Goal: Information Seeking & Learning: Find specific fact

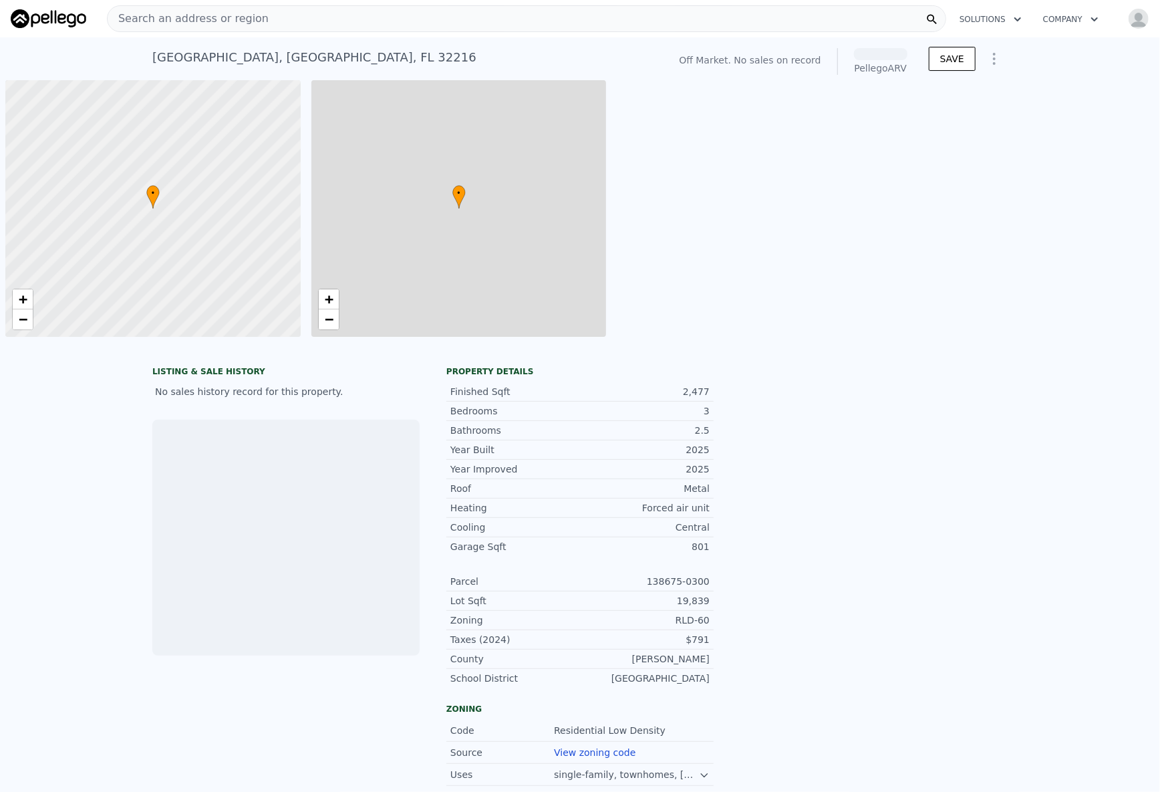
click at [31, 14] on img at bounding box center [49, 18] width 76 height 19
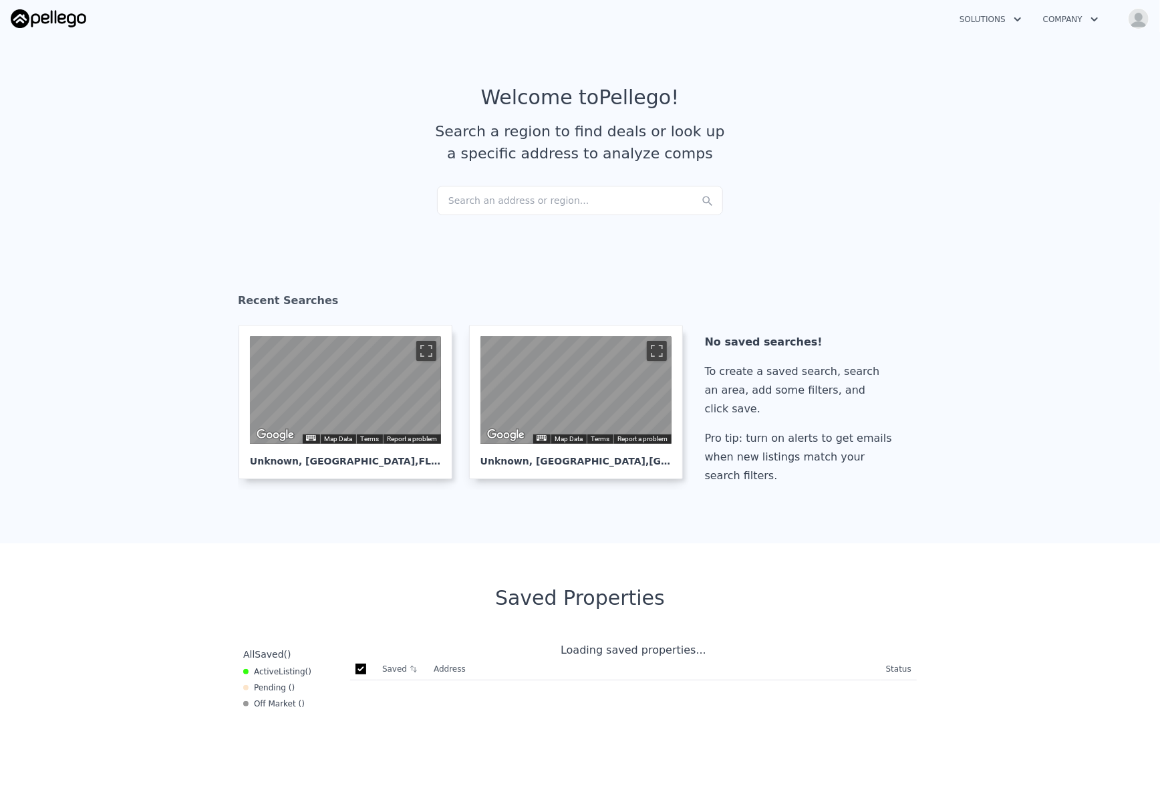
checkbox input "true"
click at [455, 209] on div "Search an address or region..." at bounding box center [580, 200] width 286 height 29
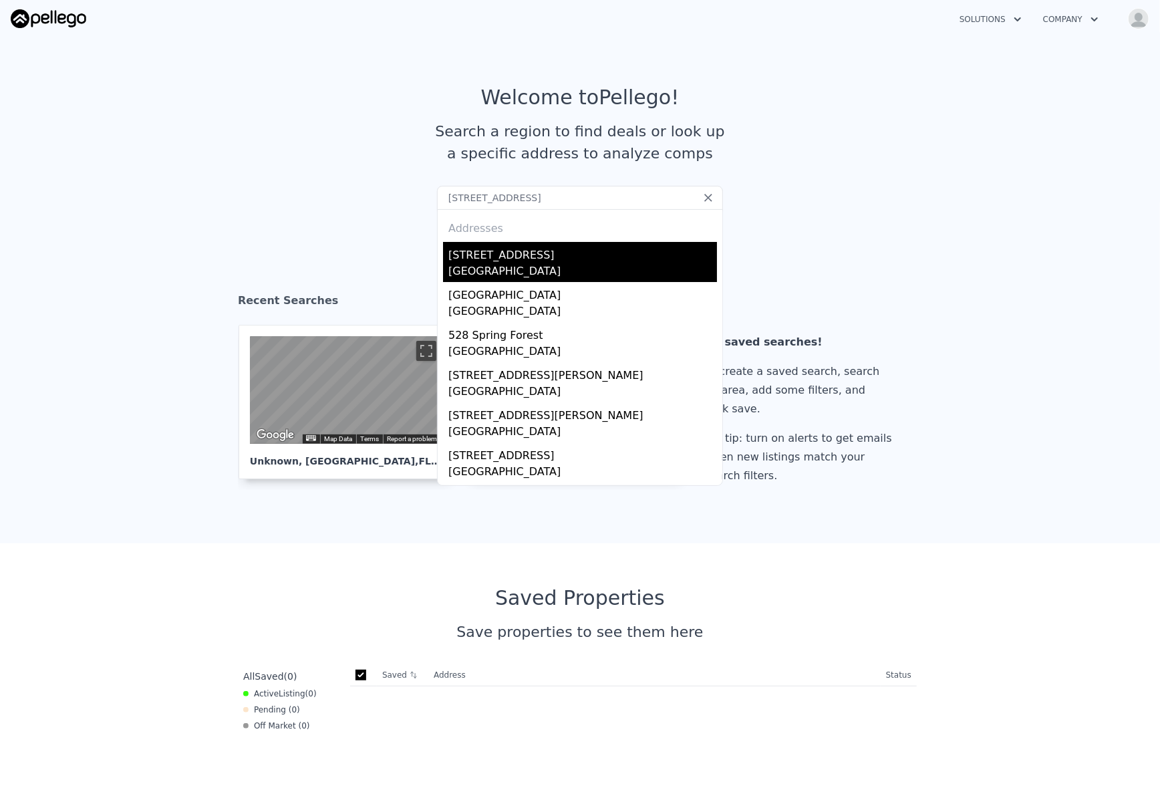
type input "6258 Spring Forest Cir, Jacksonville, FL 32216"
click at [535, 253] on div "6258 Spring Forest Cir" at bounding box center [582, 252] width 269 height 21
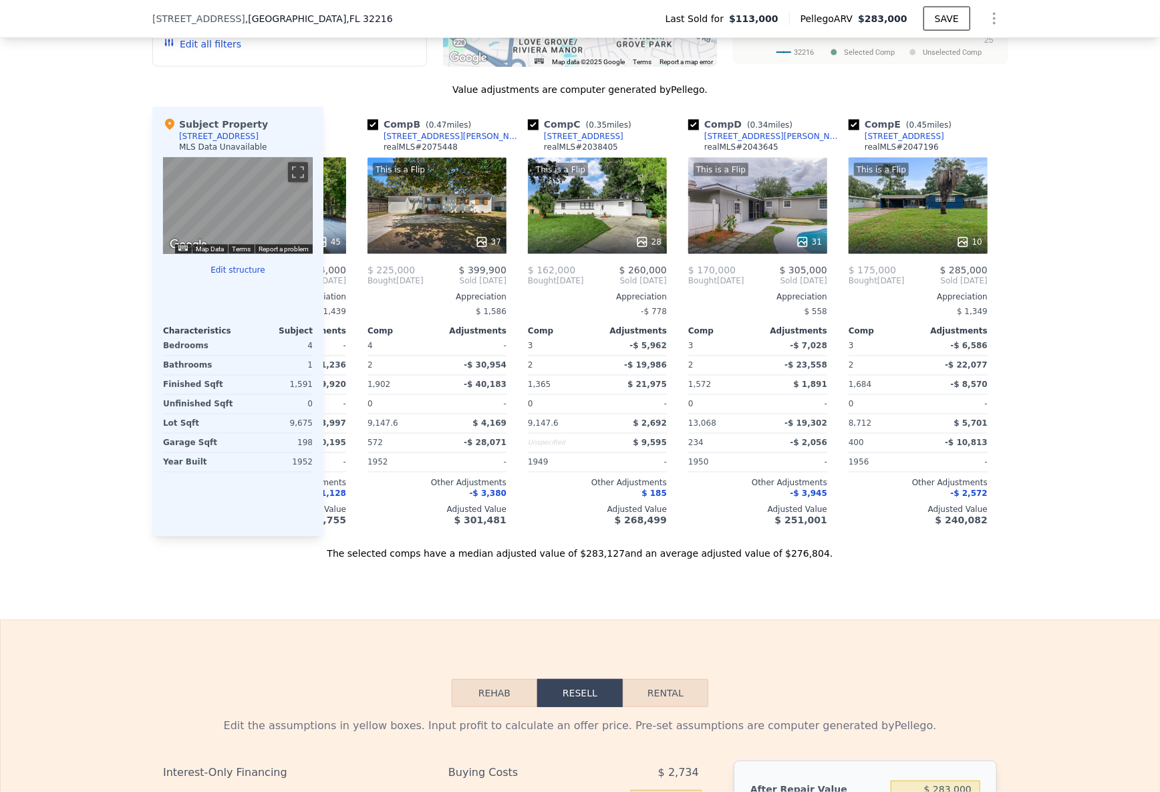
scroll to position [0, 145]
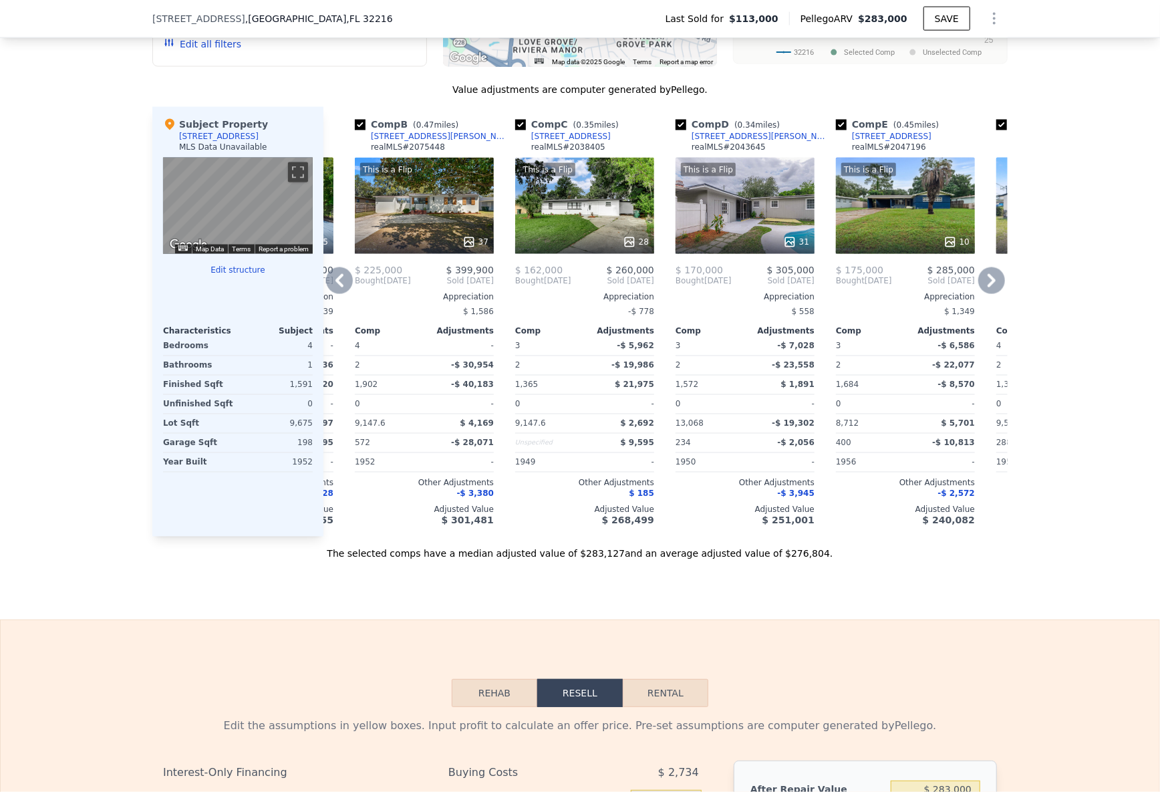
click at [770, 207] on div "This is a Flip 31" at bounding box center [745, 206] width 139 height 96
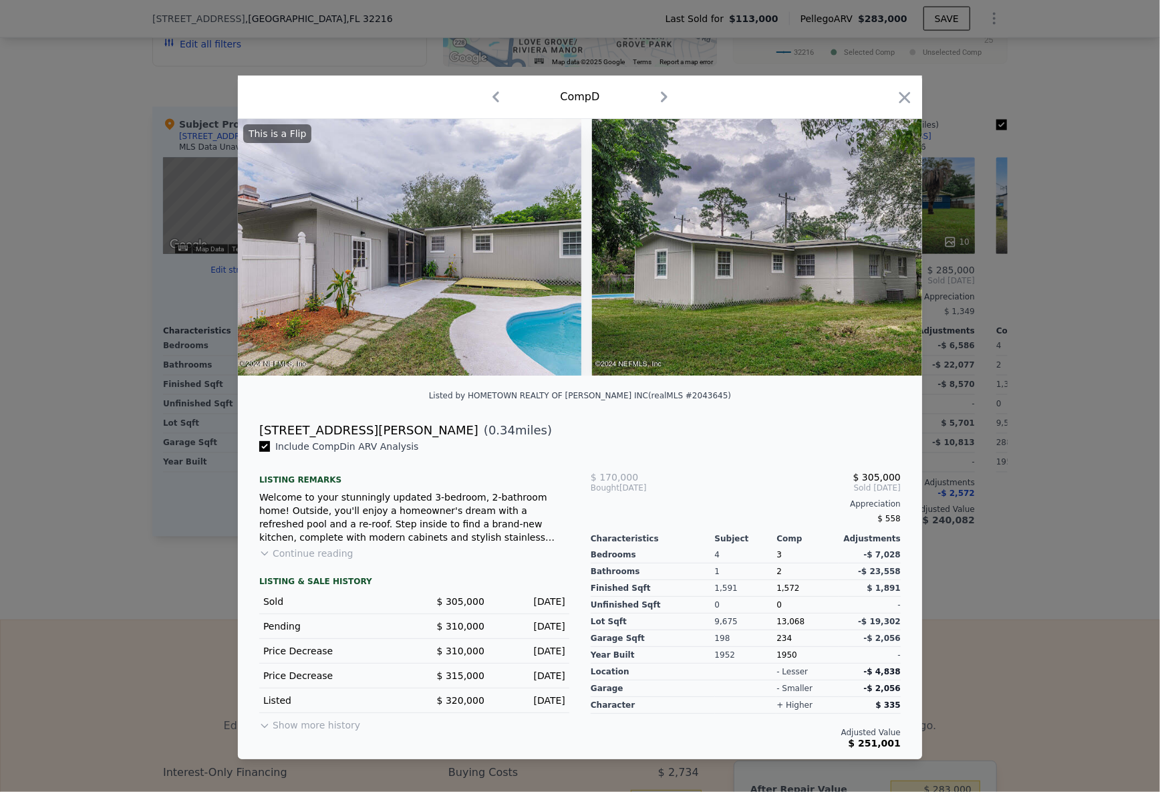
click at [149, 449] on div at bounding box center [580, 396] width 1160 height 792
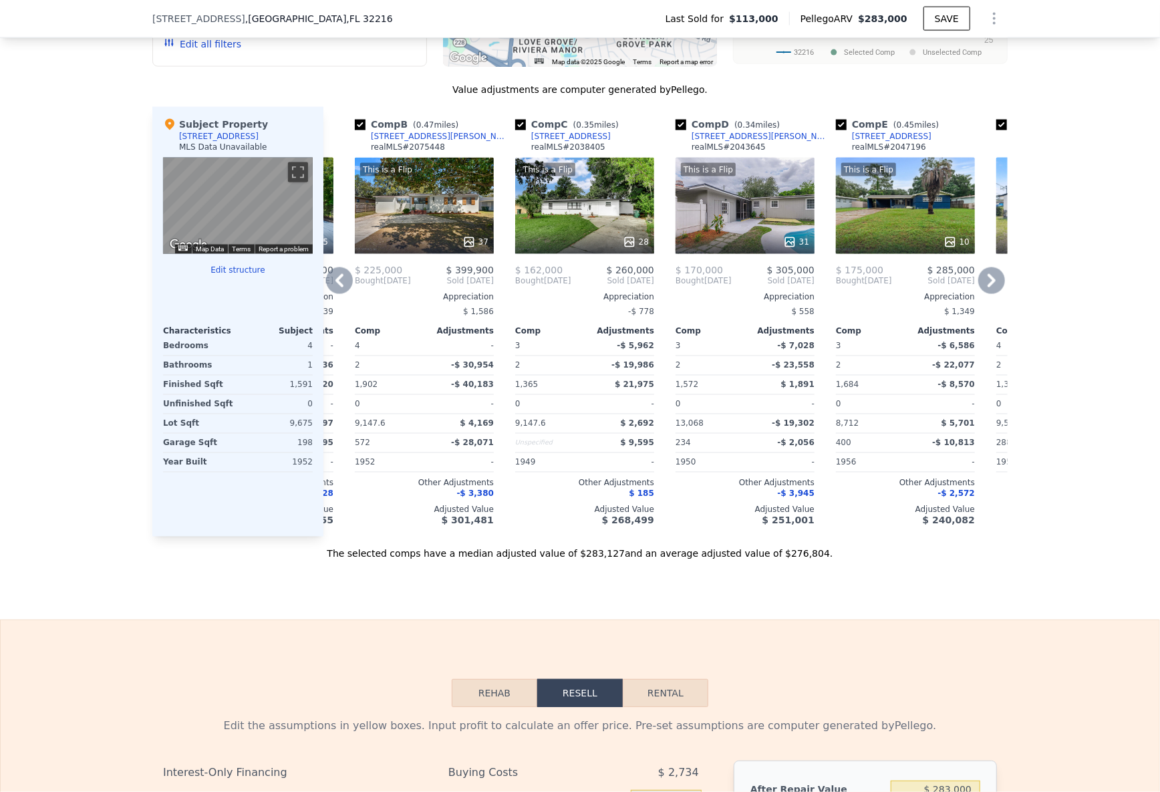
click at [574, 211] on div "This is a Flip 28" at bounding box center [584, 206] width 139 height 96
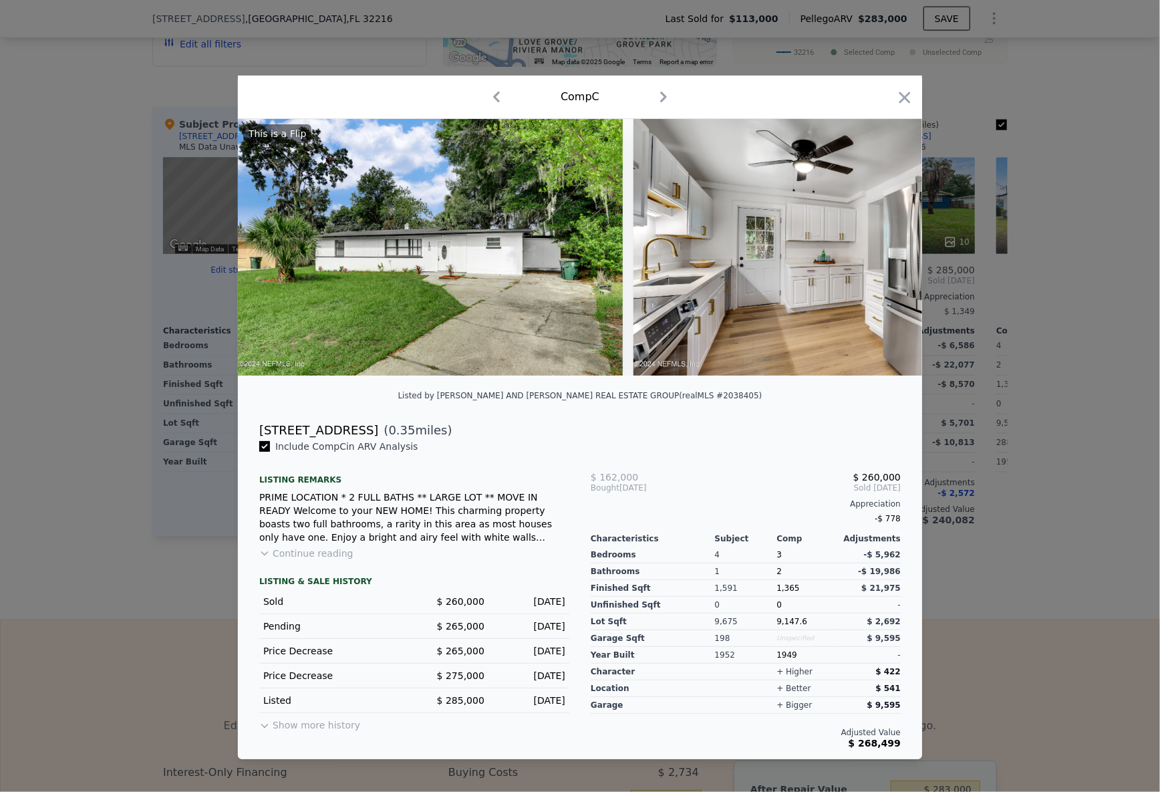
click at [62, 321] on div at bounding box center [580, 396] width 1160 height 792
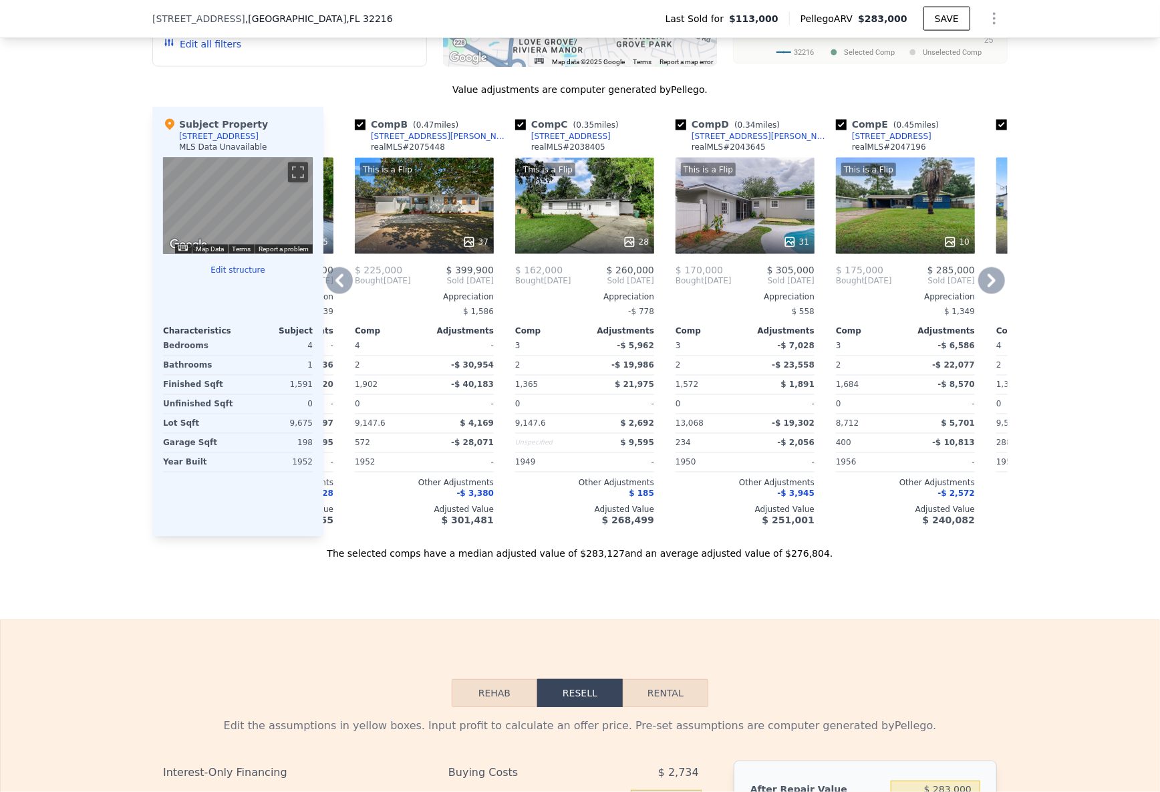
click at [419, 215] on div "This is a Flip 37" at bounding box center [424, 206] width 139 height 96
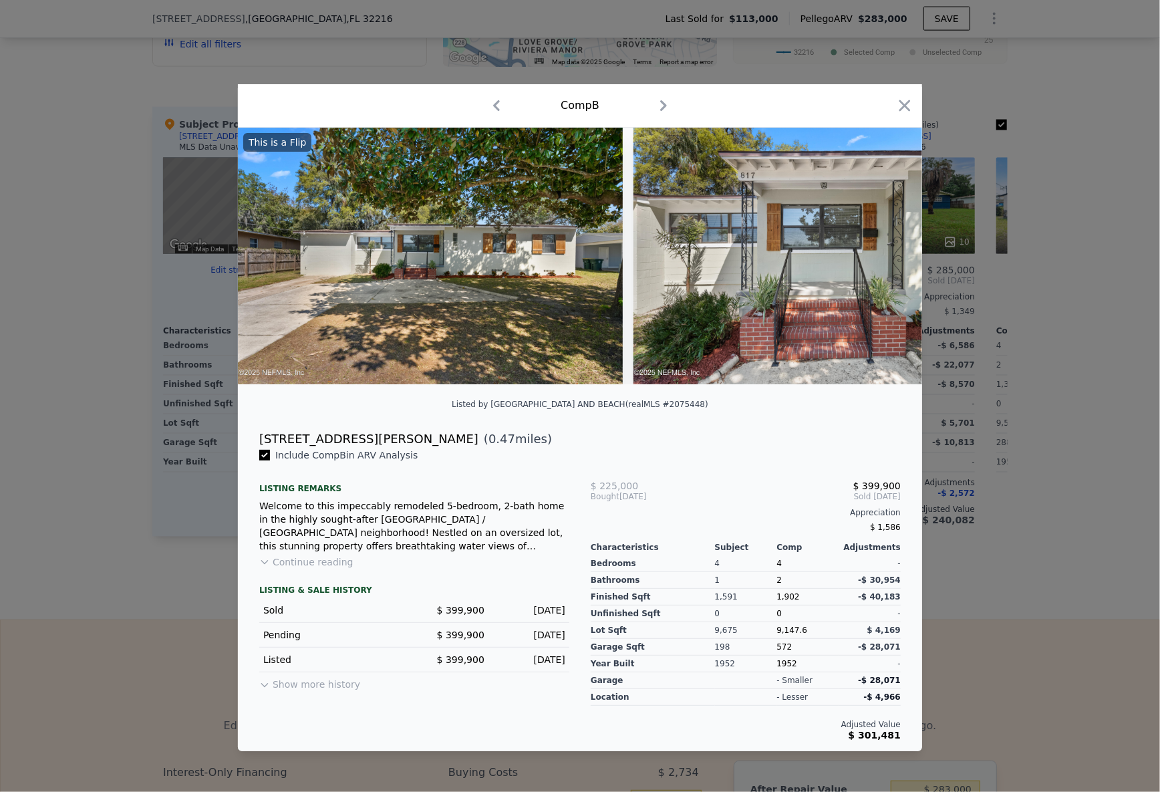
click at [105, 178] on div at bounding box center [580, 396] width 1160 height 792
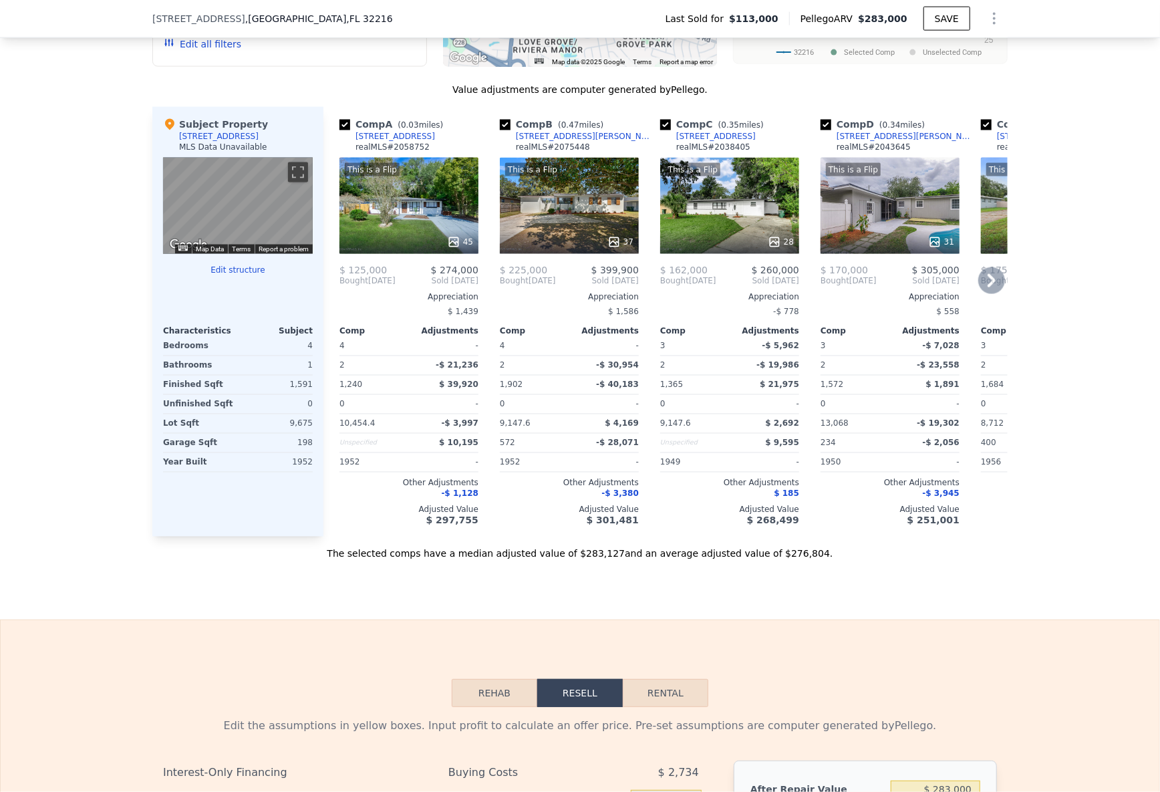
click at [535, 140] on div "817 Wren Rd" at bounding box center [585, 136] width 139 height 11
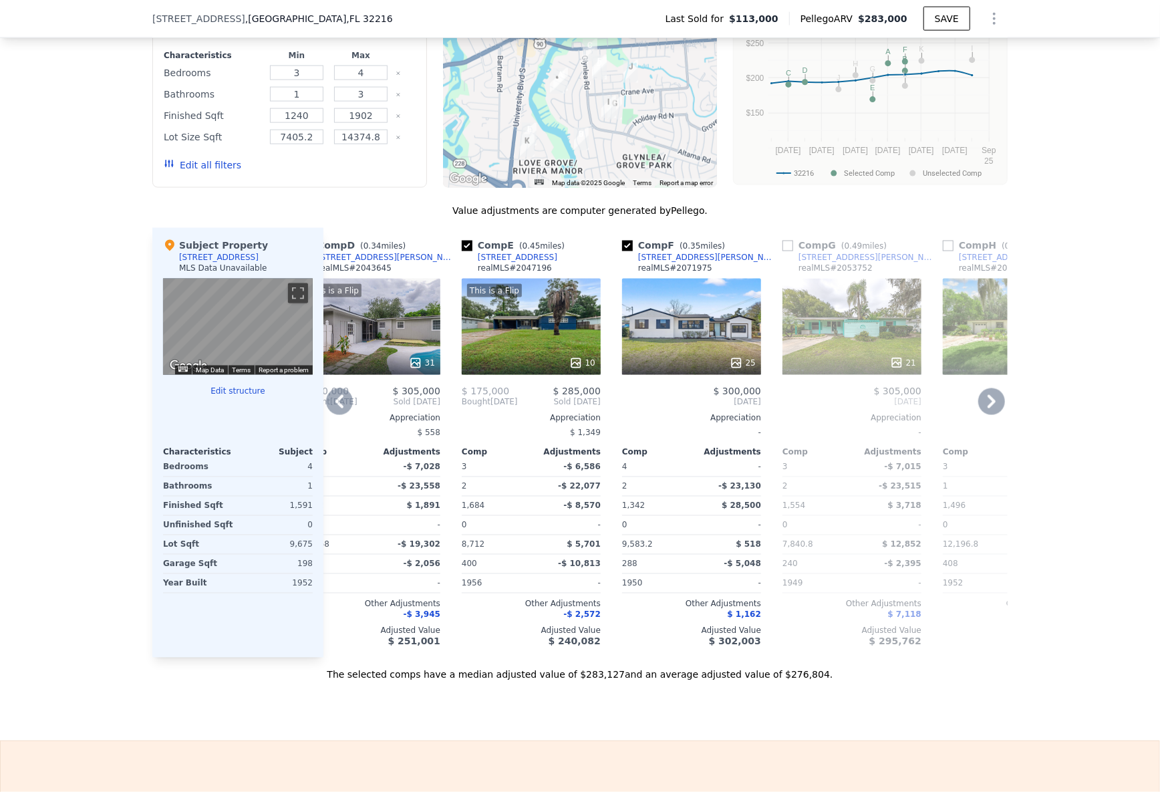
scroll to position [0, 539]
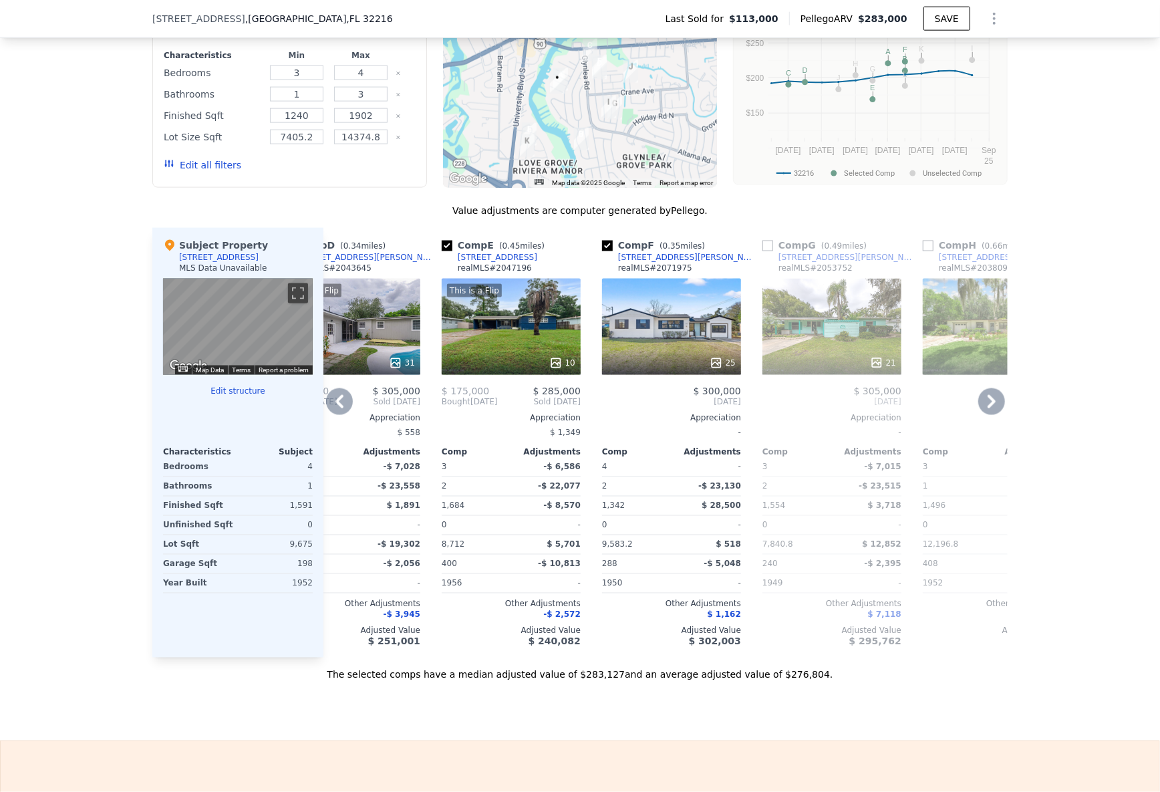
click at [638, 261] on div "242 Laurina St" at bounding box center [687, 257] width 139 height 11
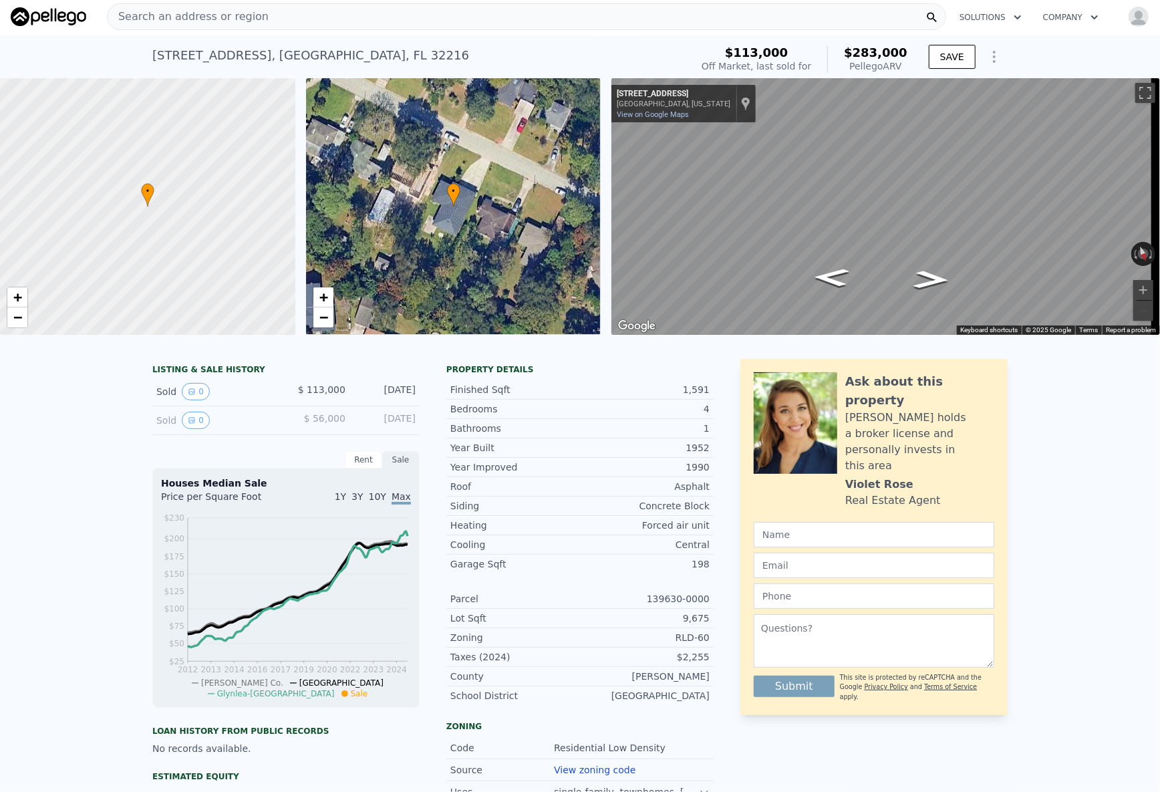
scroll to position [0, 0]
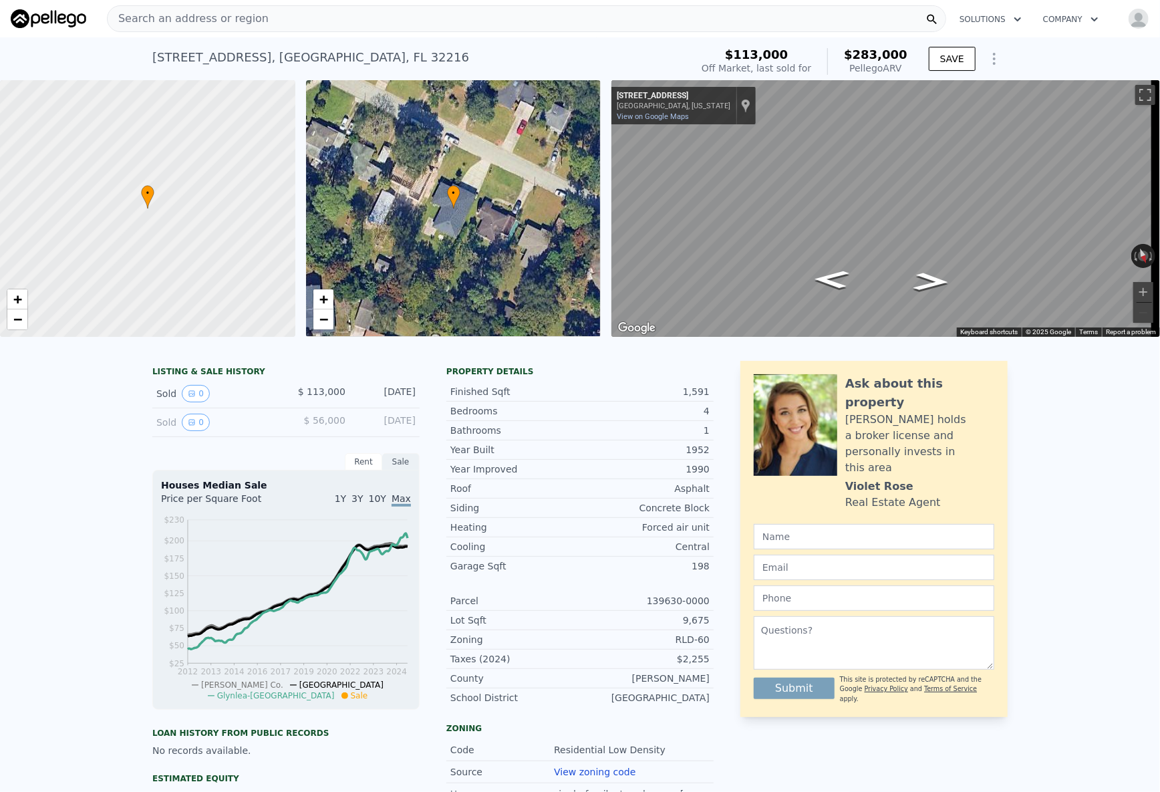
click at [234, 17] on span "Search an address or region" at bounding box center [188, 19] width 161 height 16
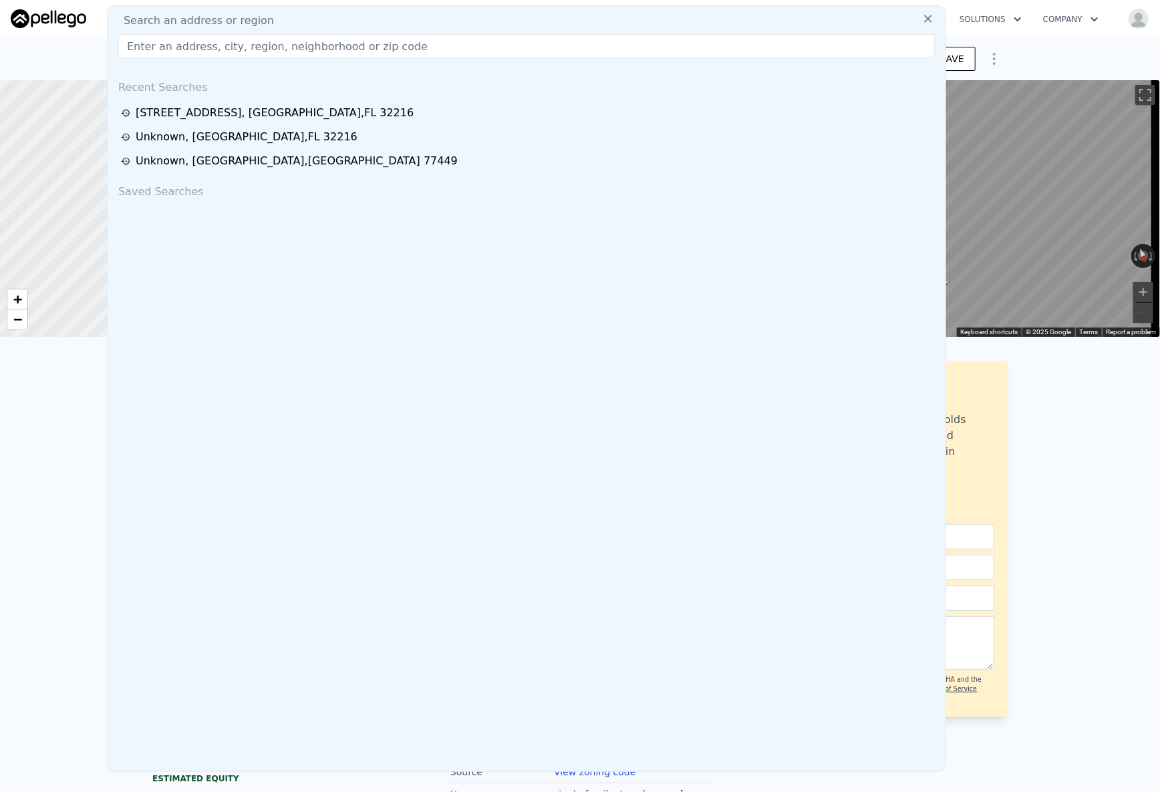
click at [215, 48] on input "text" at bounding box center [526, 46] width 817 height 24
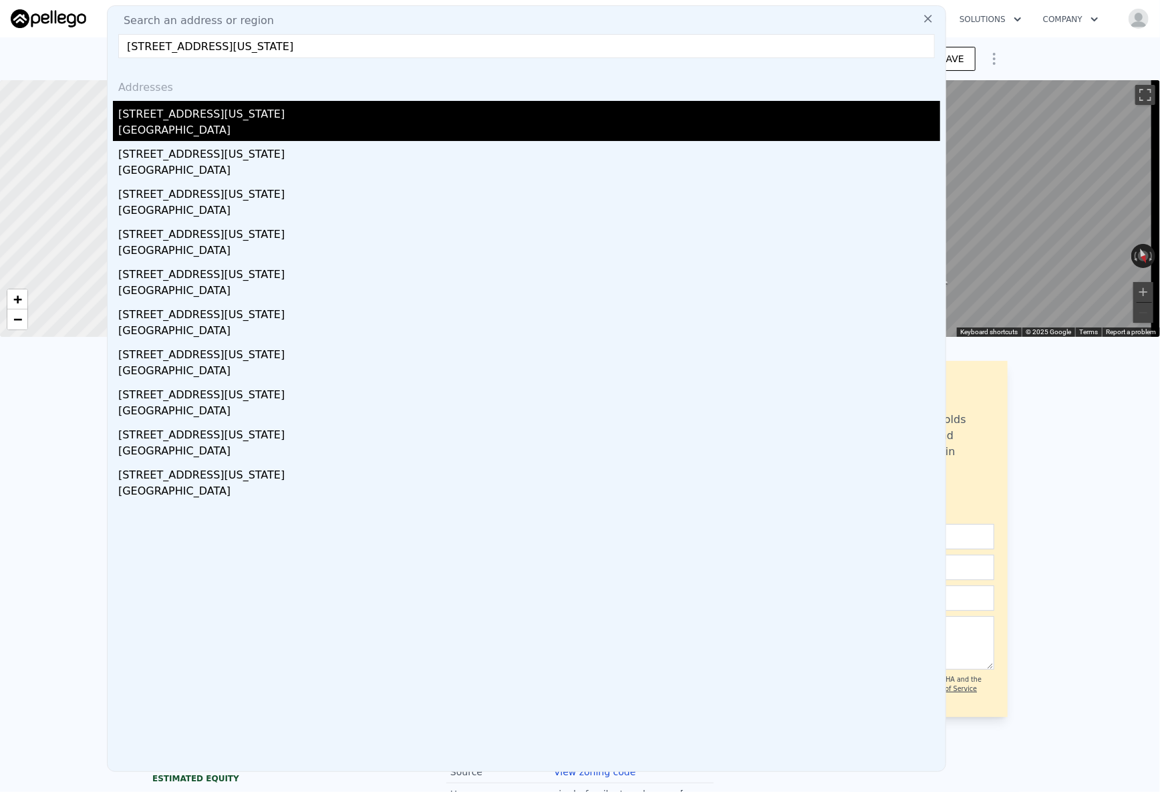
type input "2106 Mississippi Ave, Englewood, FL 34224"
click at [176, 113] on div "2106 Mississippi Ave" at bounding box center [529, 111] width 822 height 21
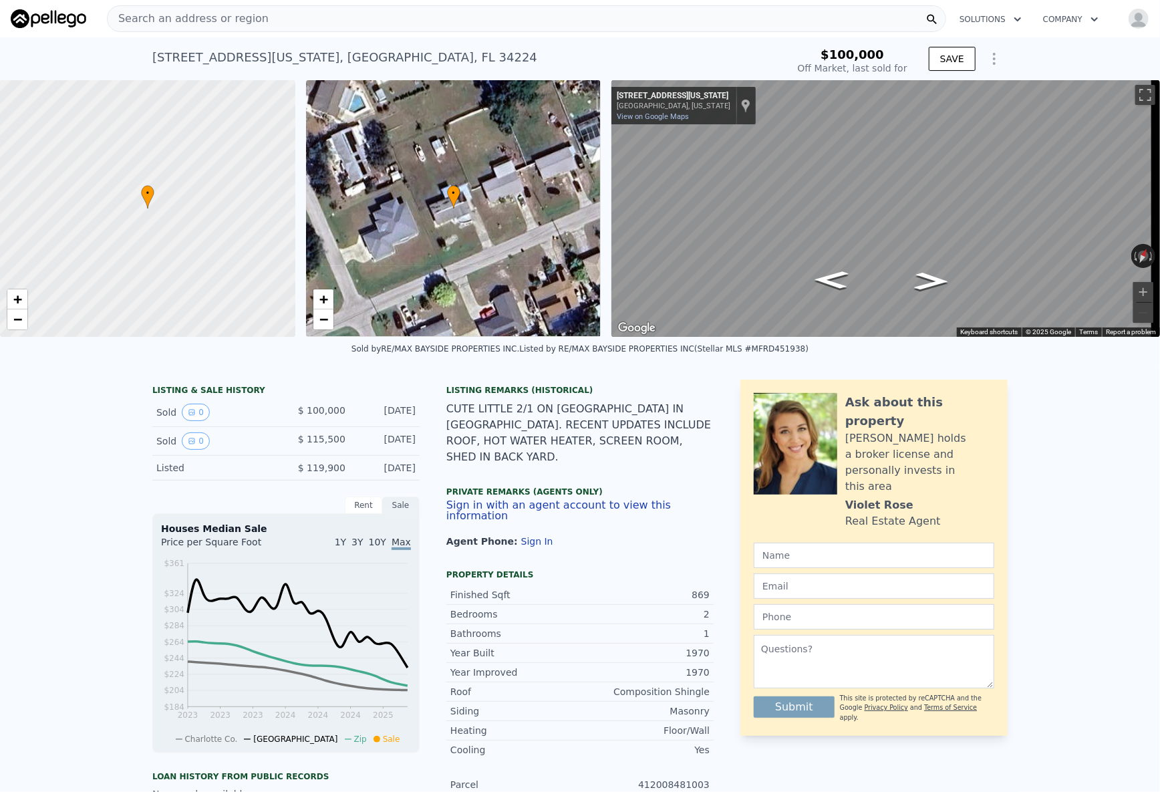
type input "$ 220,000"
type input "$ 82,695"
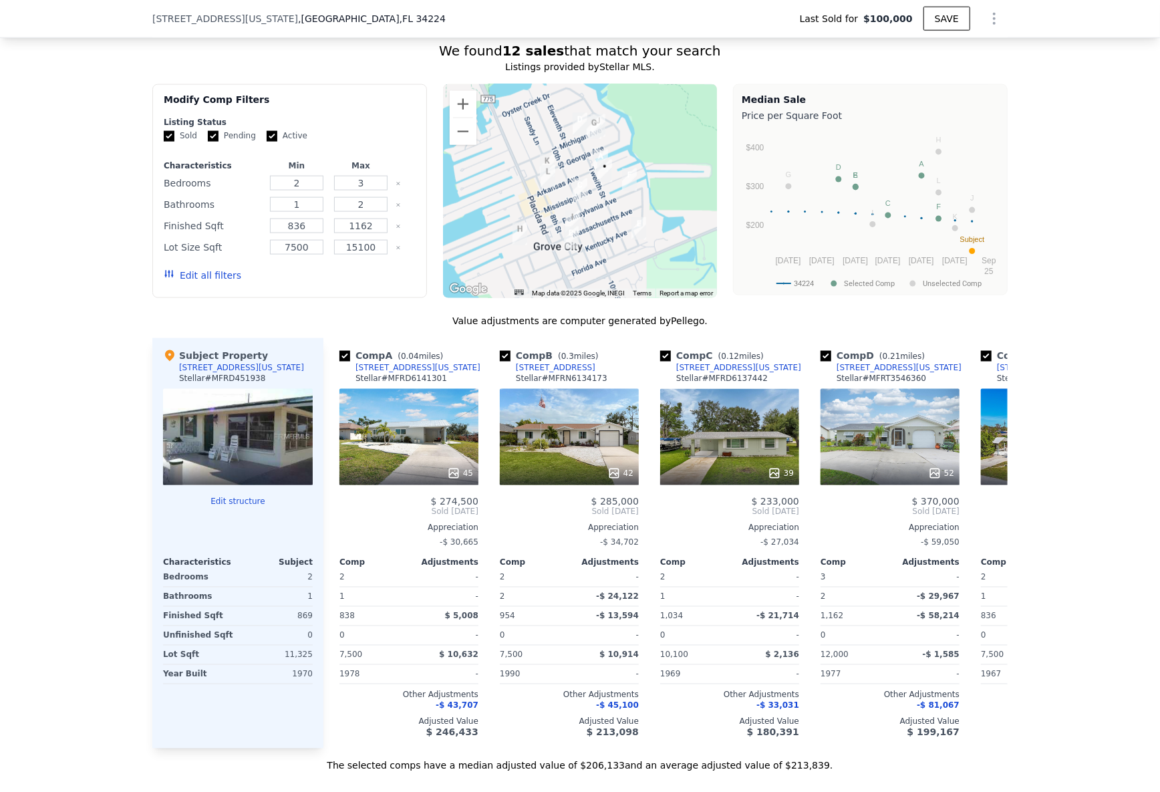
scroll to position [1089, 0]
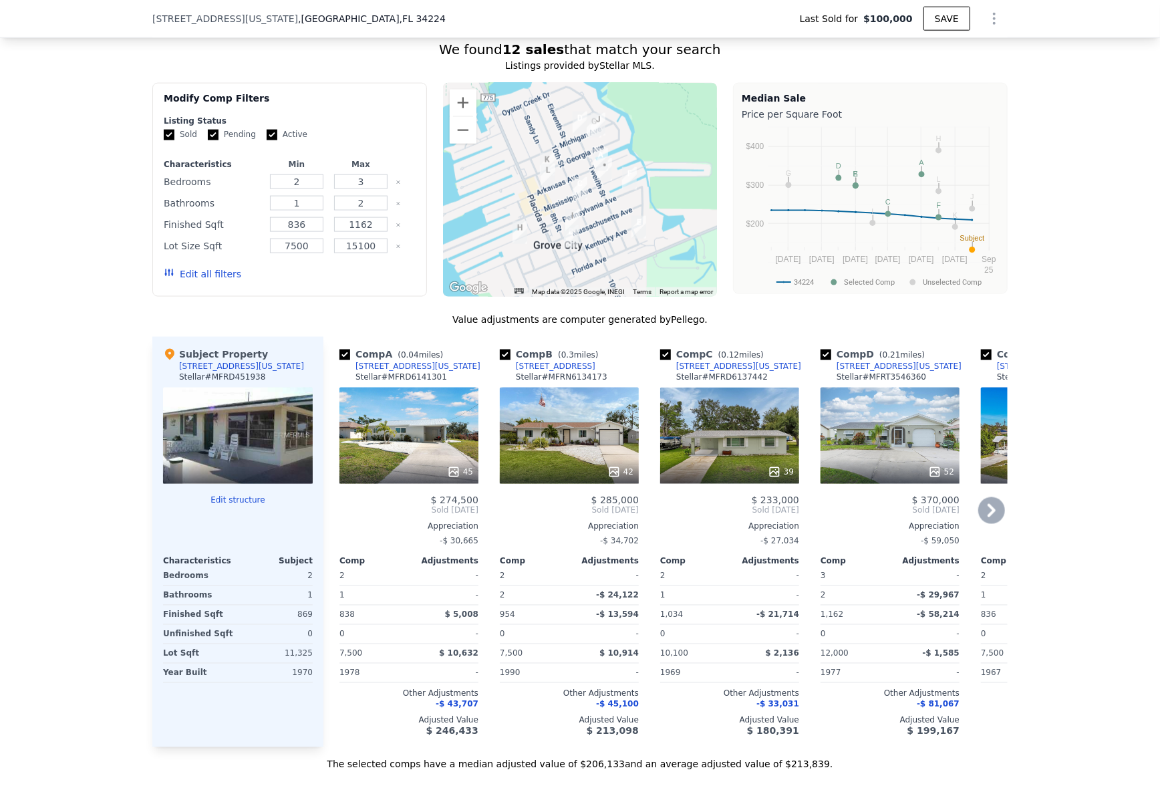
click at [376, 372] on div "2105 Arkansas Ave" at bounding box center [418, 366] width 125 height 11
click at [996, 518] on icon at bounding box center [992, 510] width 27 height 27
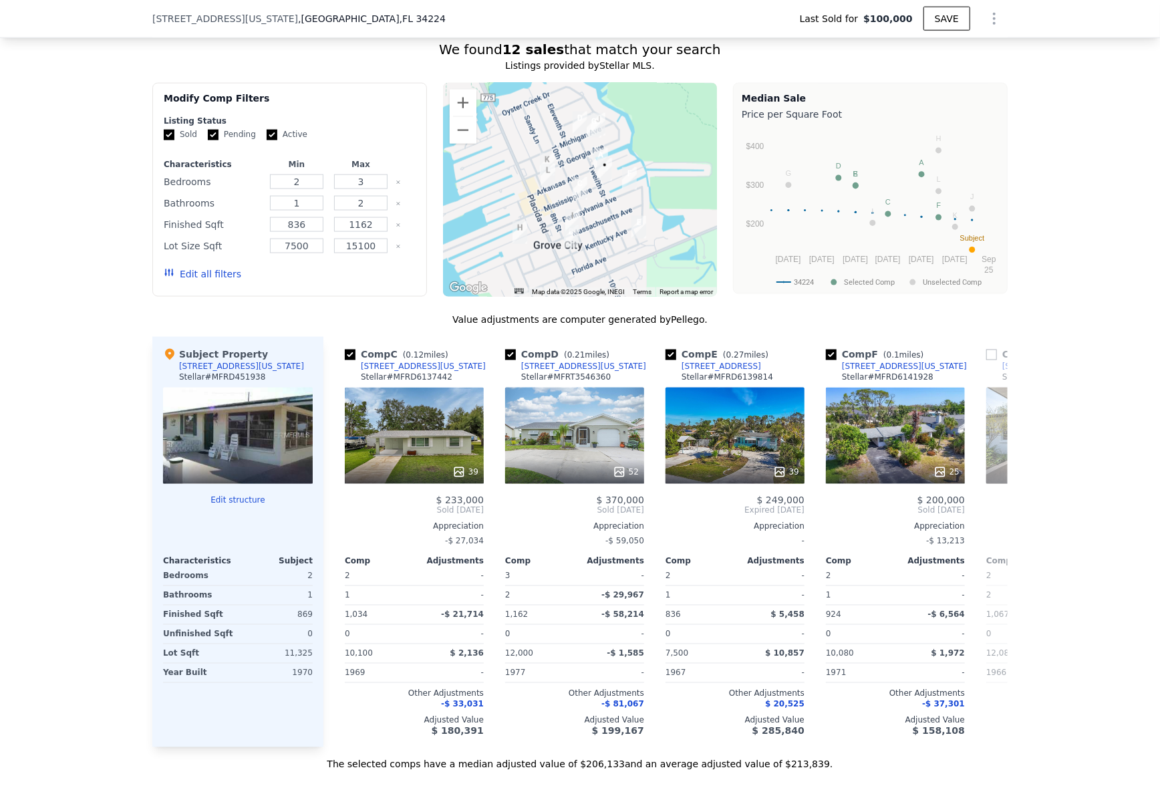
scroll to position [0, 321]
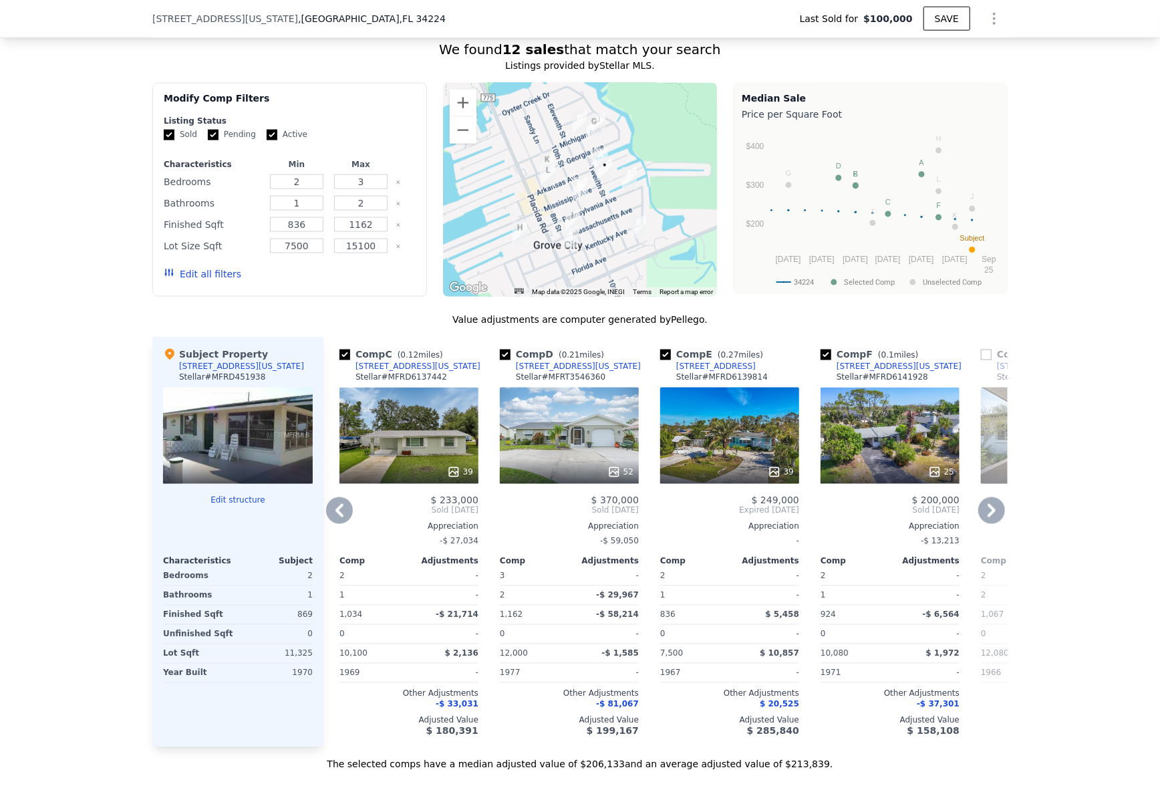
click at [996, 518] on icon at bounding box center [992, 510] width 27 height 27
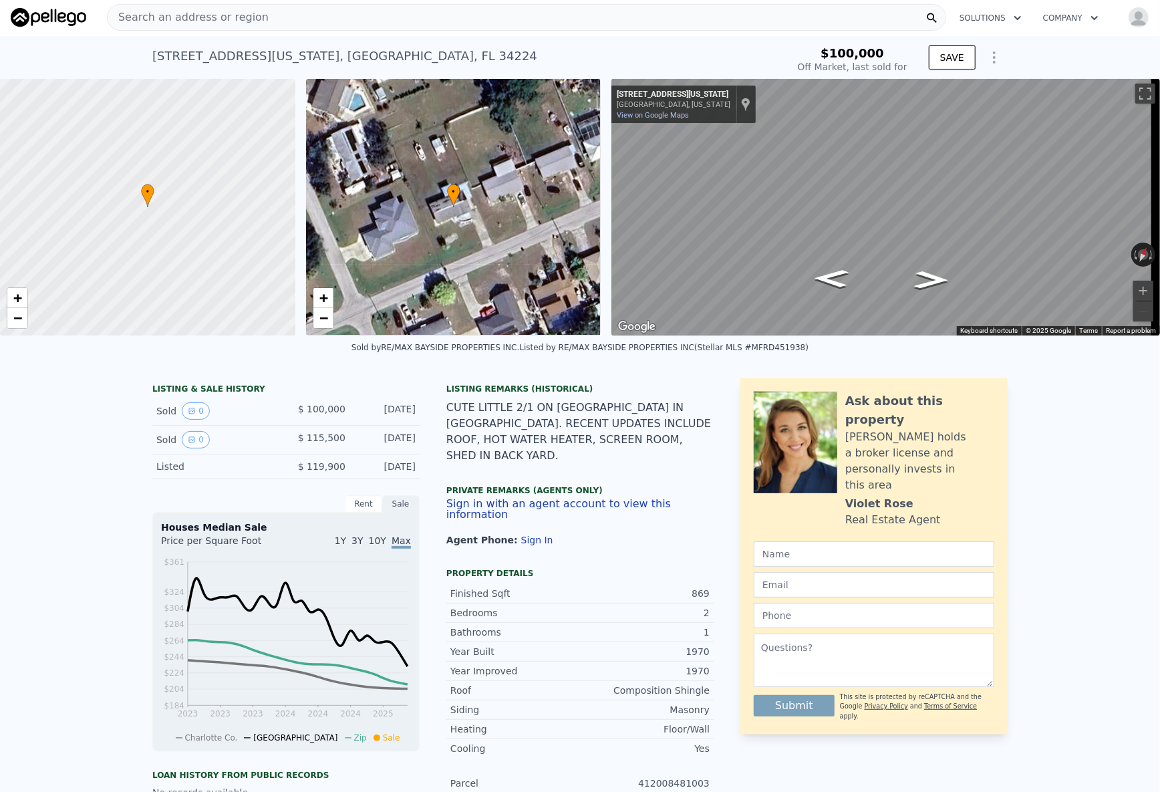
scroll to position [0, 0]
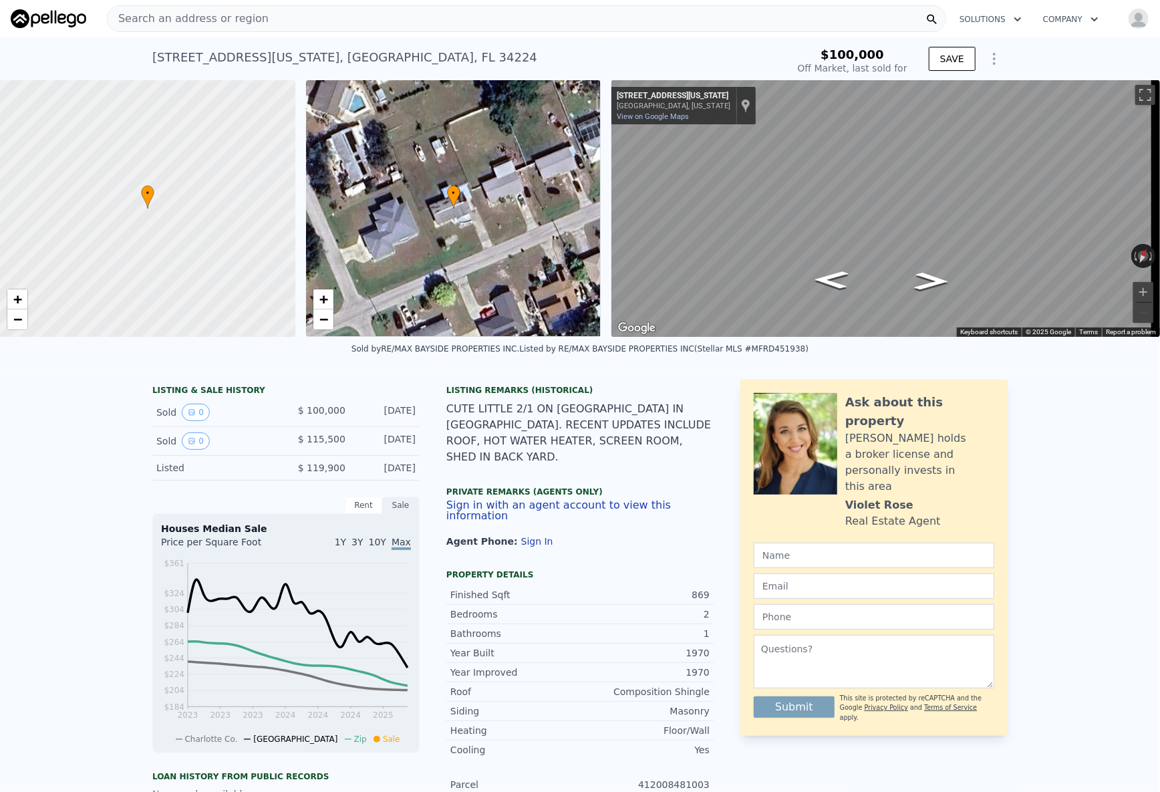
click at [146, 32] on div "Search an address or region Solutions Company Open main menu Open user menu" at bounding box center [580, 19] width 1139 height 32
click at [146, 23] on span "Search an address or region" at bounding box center [188, 19] width 161 height 16
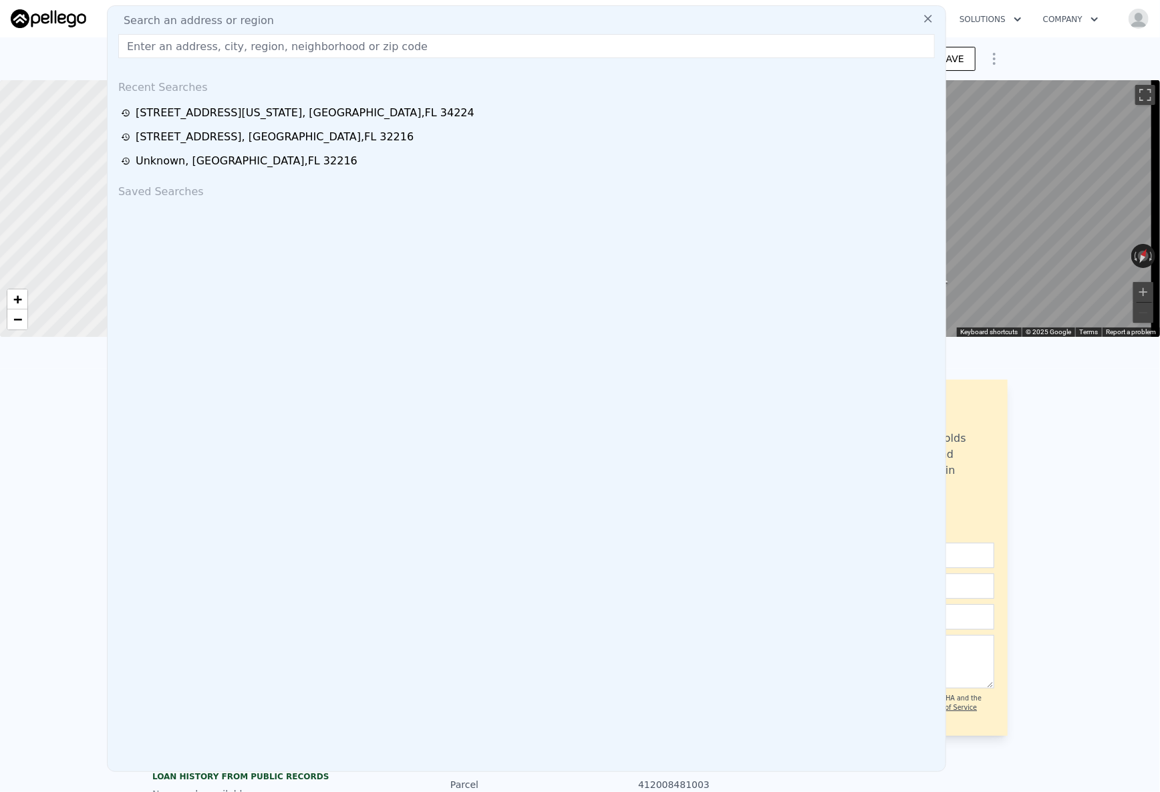
drag, startPoint x: 146, startPoint y: 23, endPoint x: 122, endPoint y: 59, distance: 43.8
click at [122, 59] on div "Search an address or region Recent Searches 2106 Mississippi Ave , Grove City ,…" at bounding box center [526, 388] width 839 height 767
click at [150, 43] on input "text" at bounding box center [526, 46] width 817 height 24
paste input "3248 Plum St, Jacksonville, FL 32205"
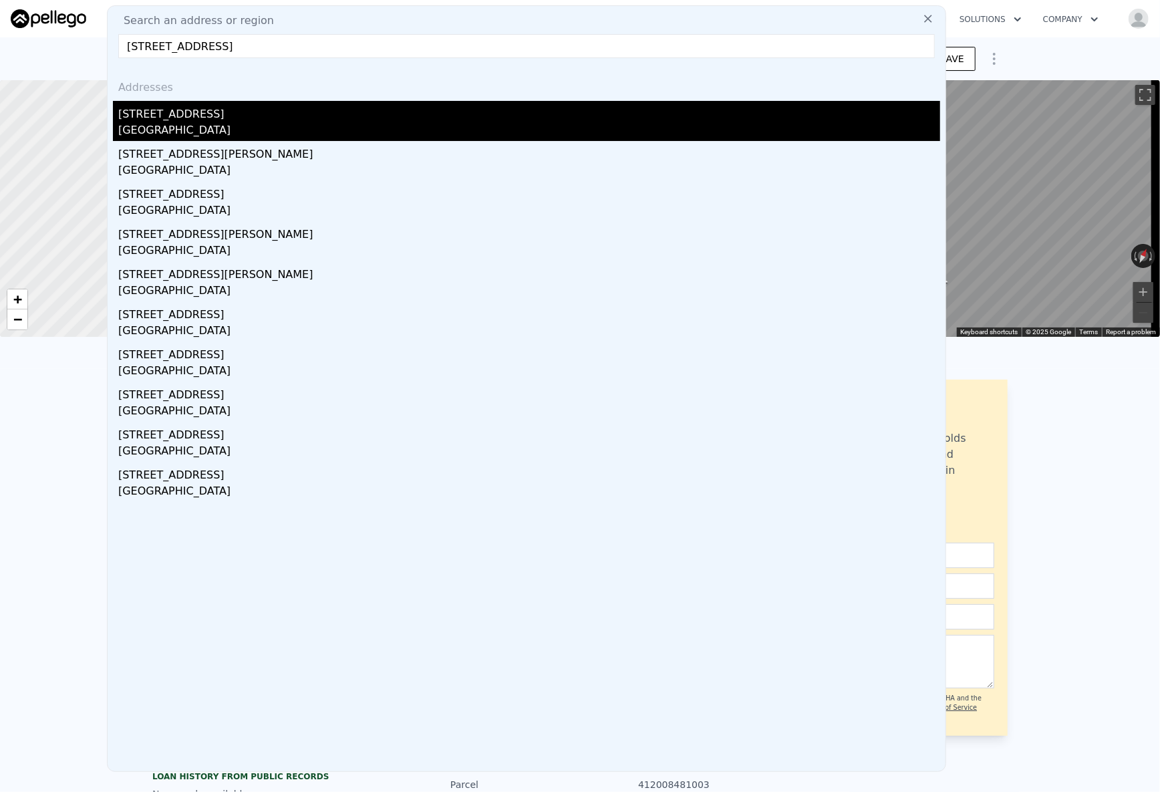
type input "3248 Plum St, Jacksonville, FL 32205"
click at [354, 104] on div "3248 Plum St" at bounding box center [529, 111] width 822 height 21
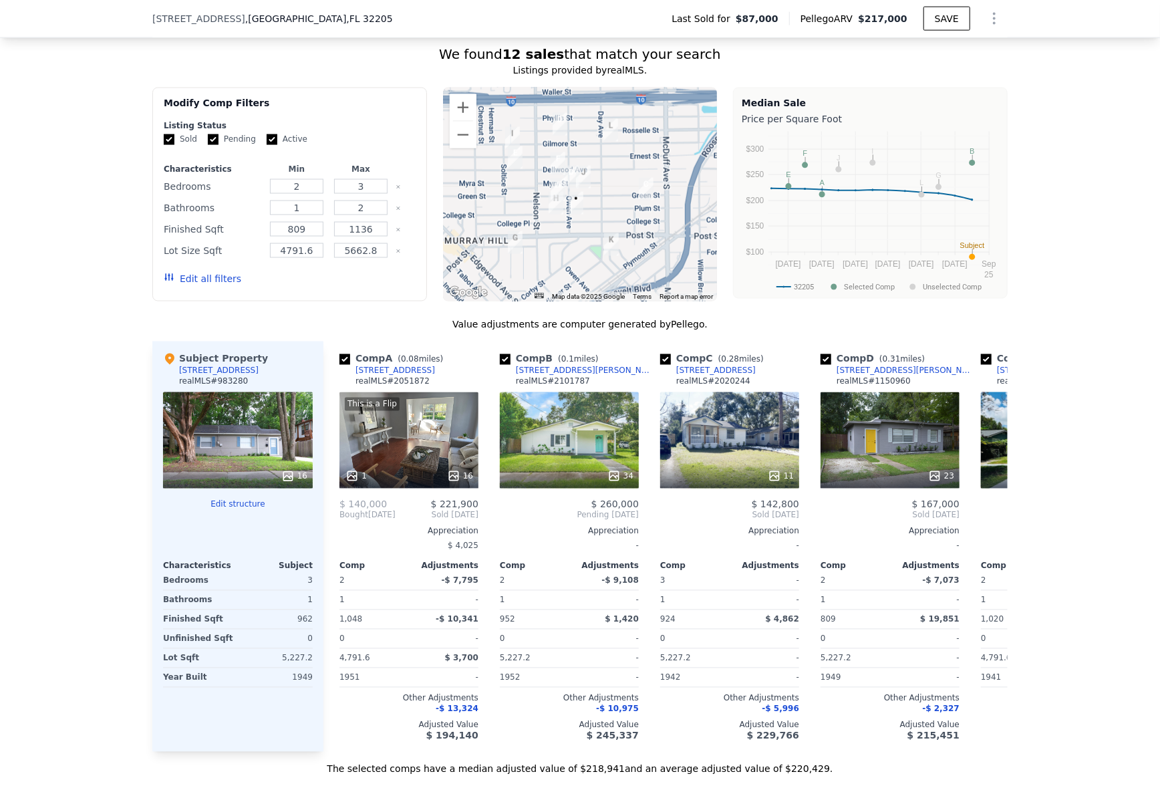
scroll to position [1276, 0]
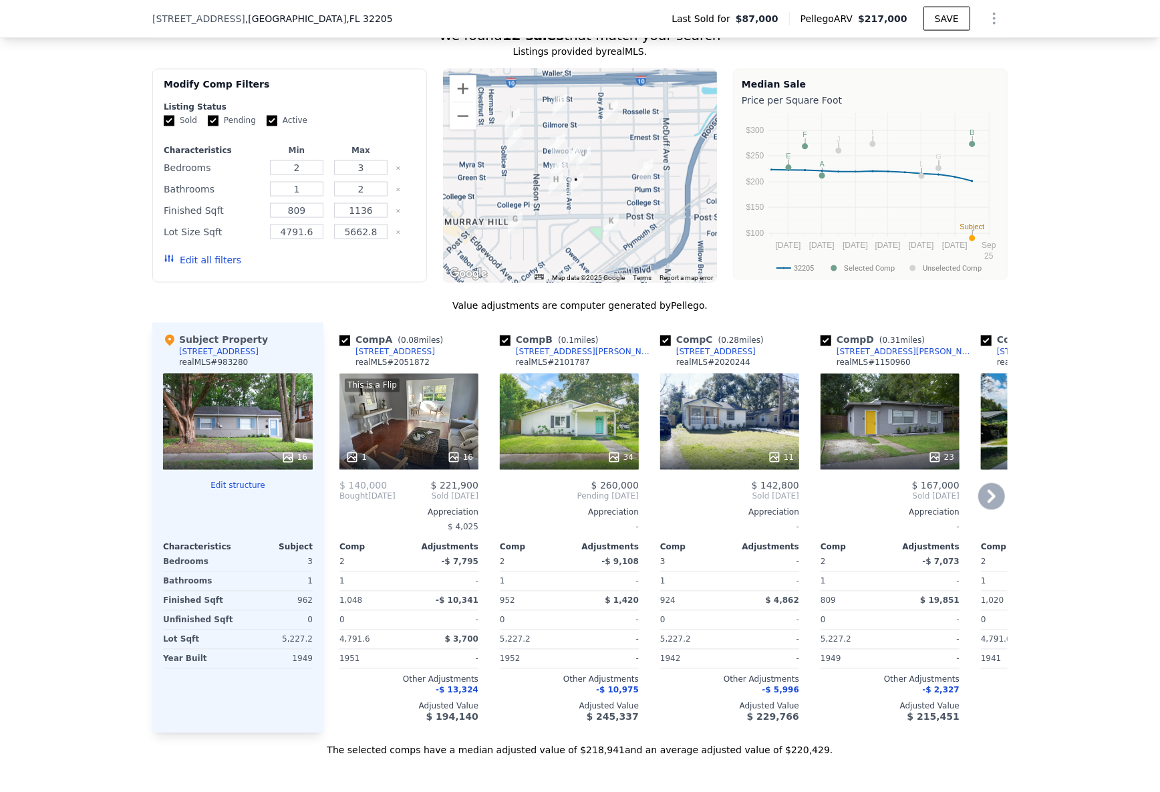
click at [535, 358] on div "3256 Myra St" at bounding box center [585, 352] width 139 height 11
click at [390, 354] on div "[STREET_ADDRESS]" at bounding box center [396, 352] width 80 height 11
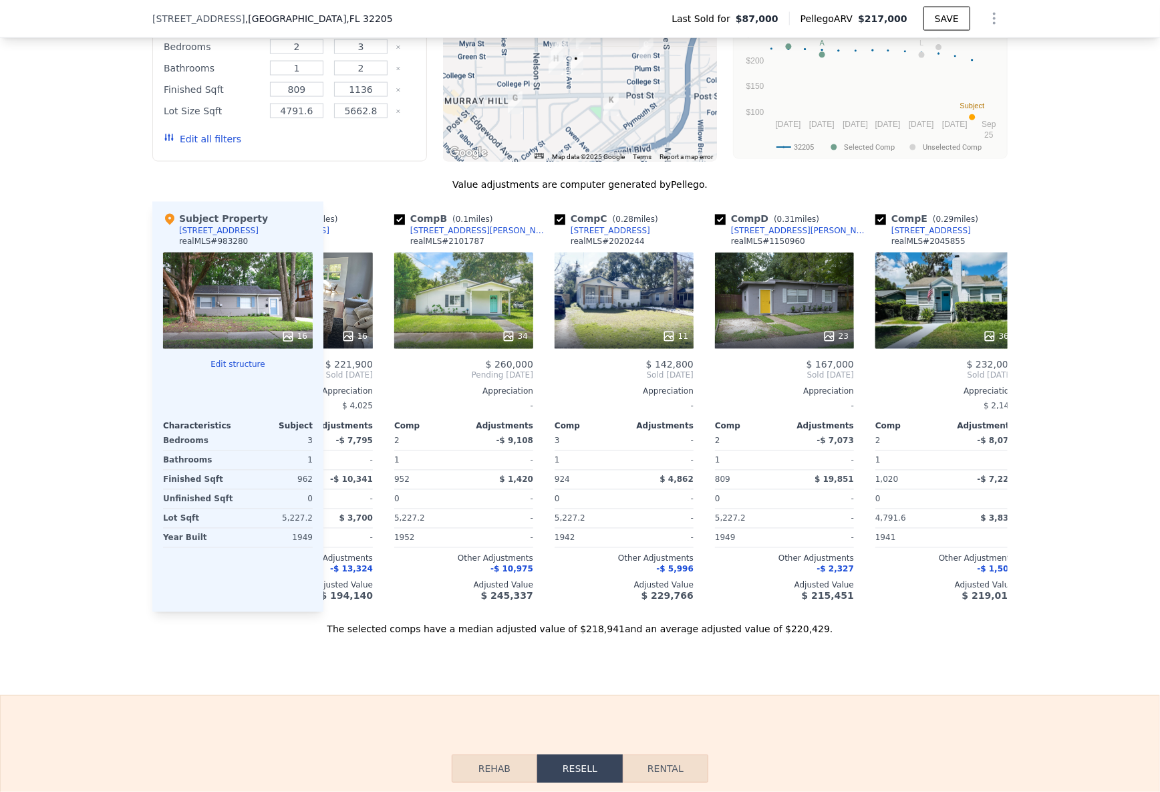
scroll to position [0, 109]
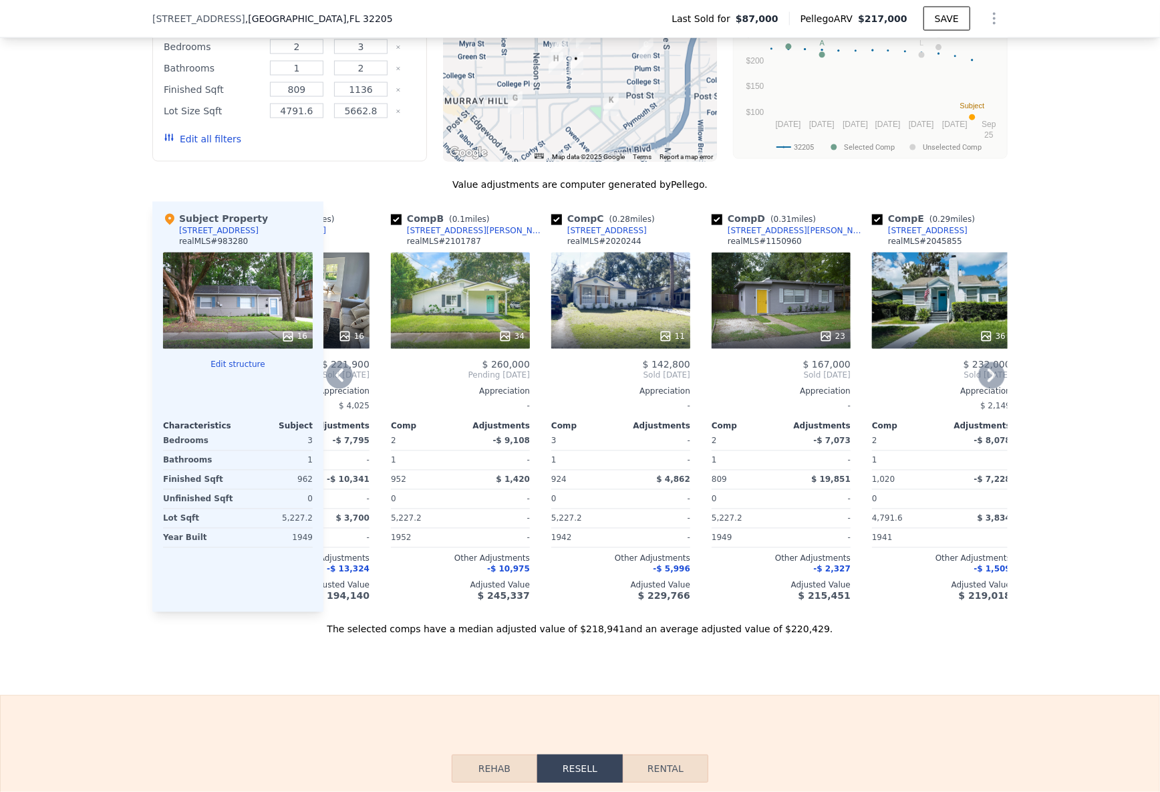
click at [590, 237] on div "3036 Green St" at bounding box center [607, 231] width 80 height 11
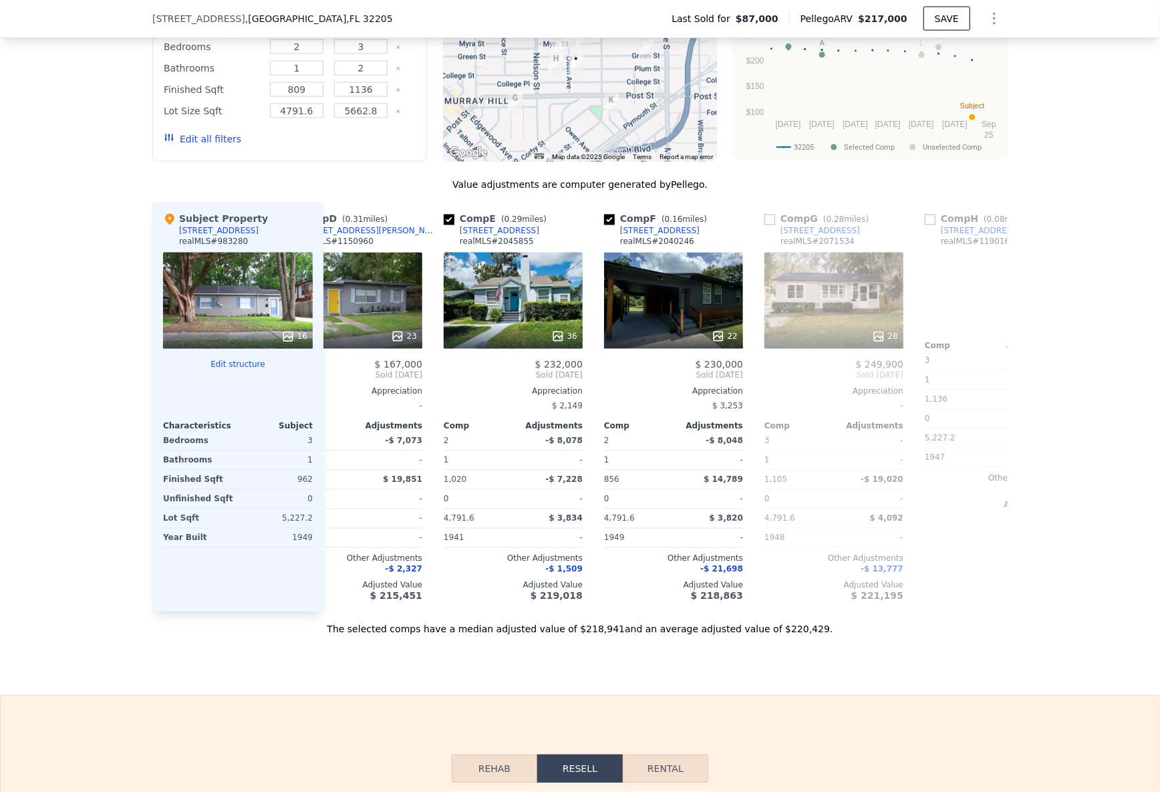
scroll to position [0, 749]
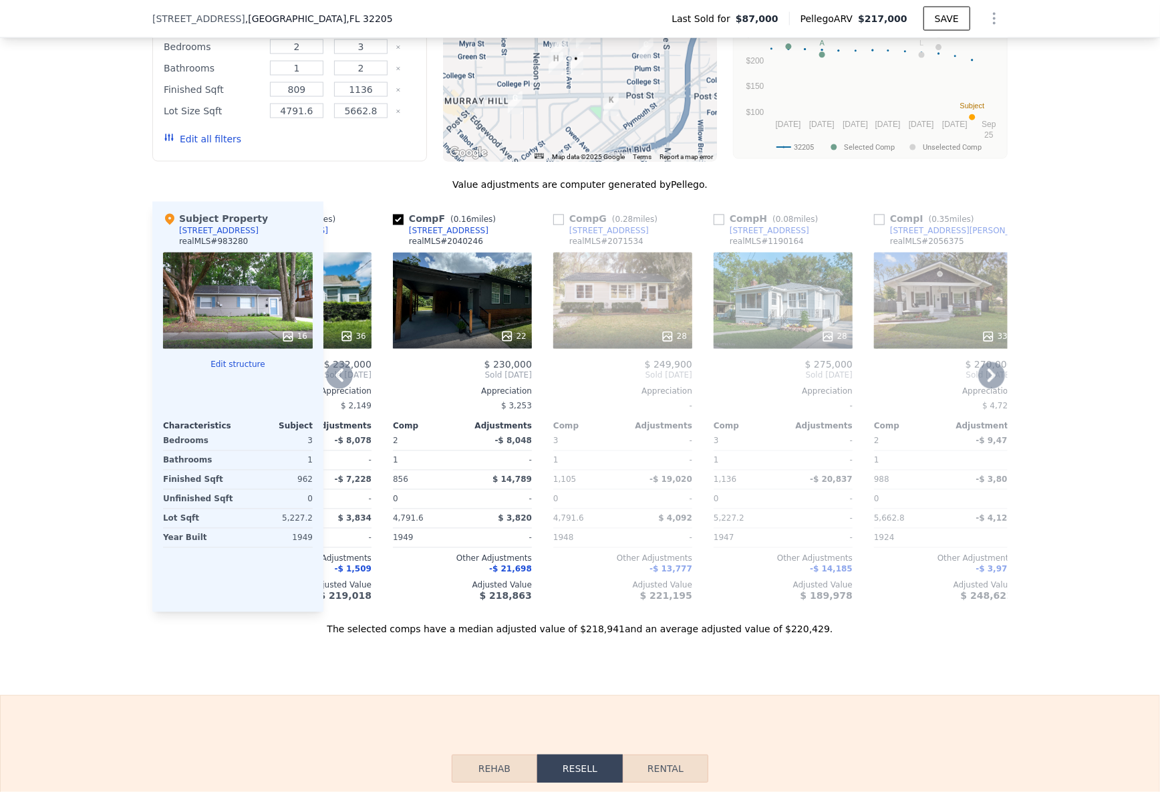
click at [603, 237] on div "[STREET_ADDRESS]" at bounding box center [609, 231] width 80 height 11
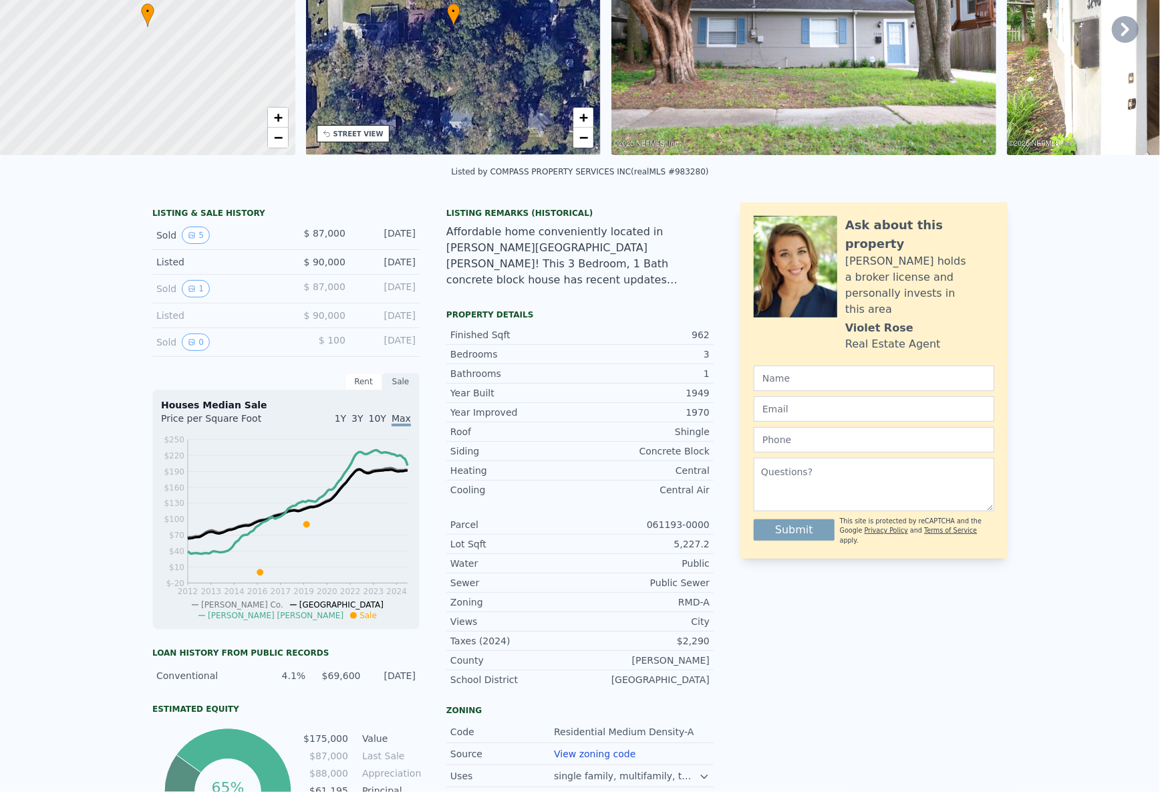
scroll to position [0, 0]
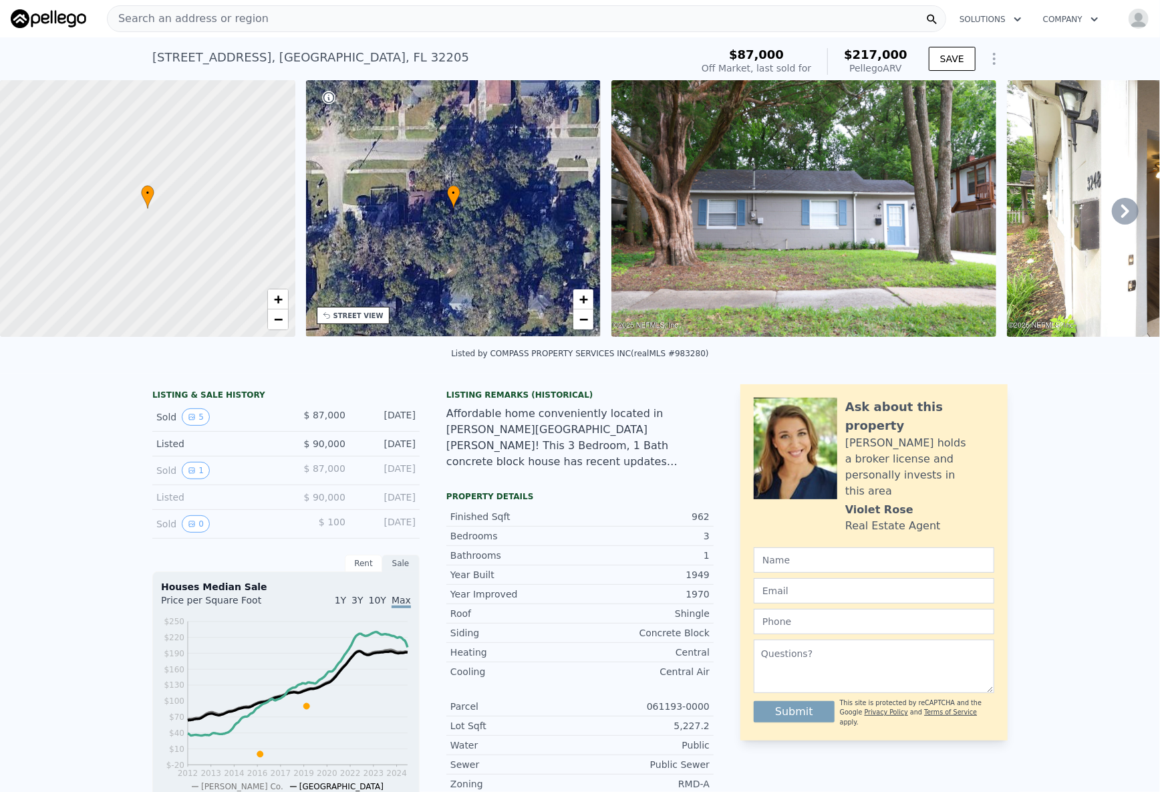
click at [247, 12] on span "Search an address or region" at bounding box center [188, 19] width 161 height 16
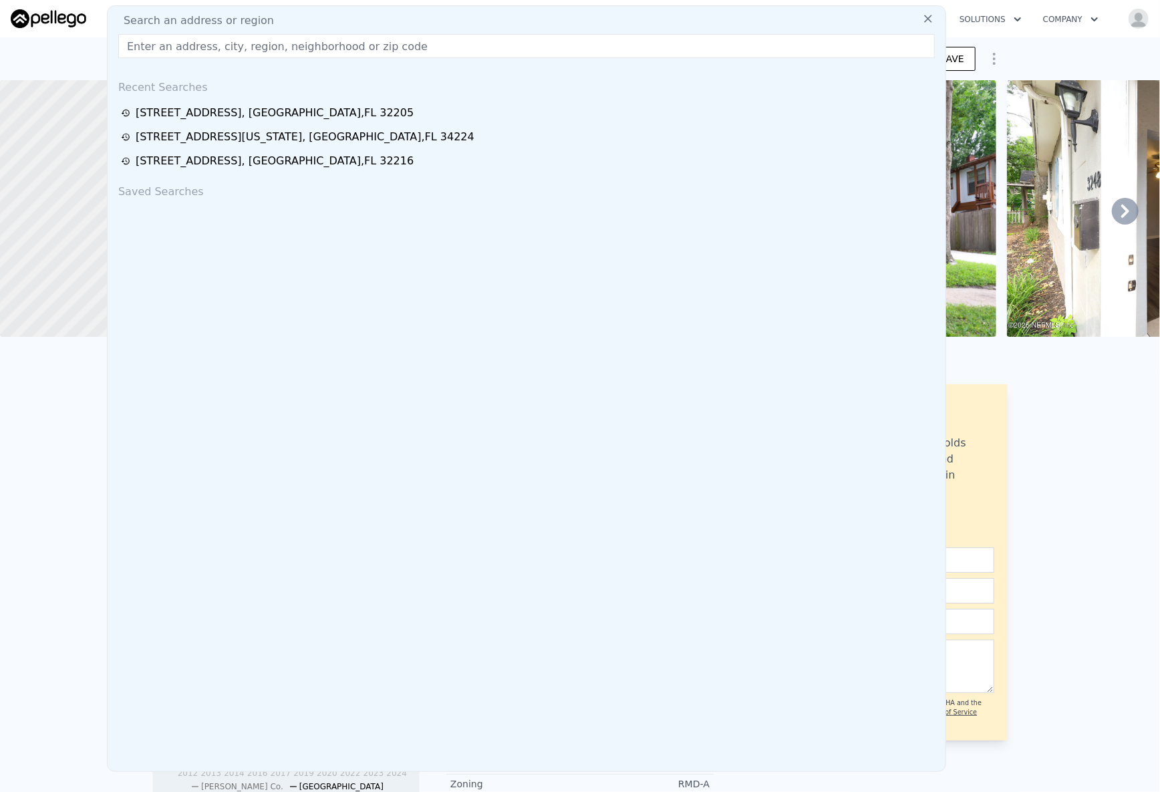
click at [209, 47] on input "text" at bounding box center [526, 46] width 817 height 24
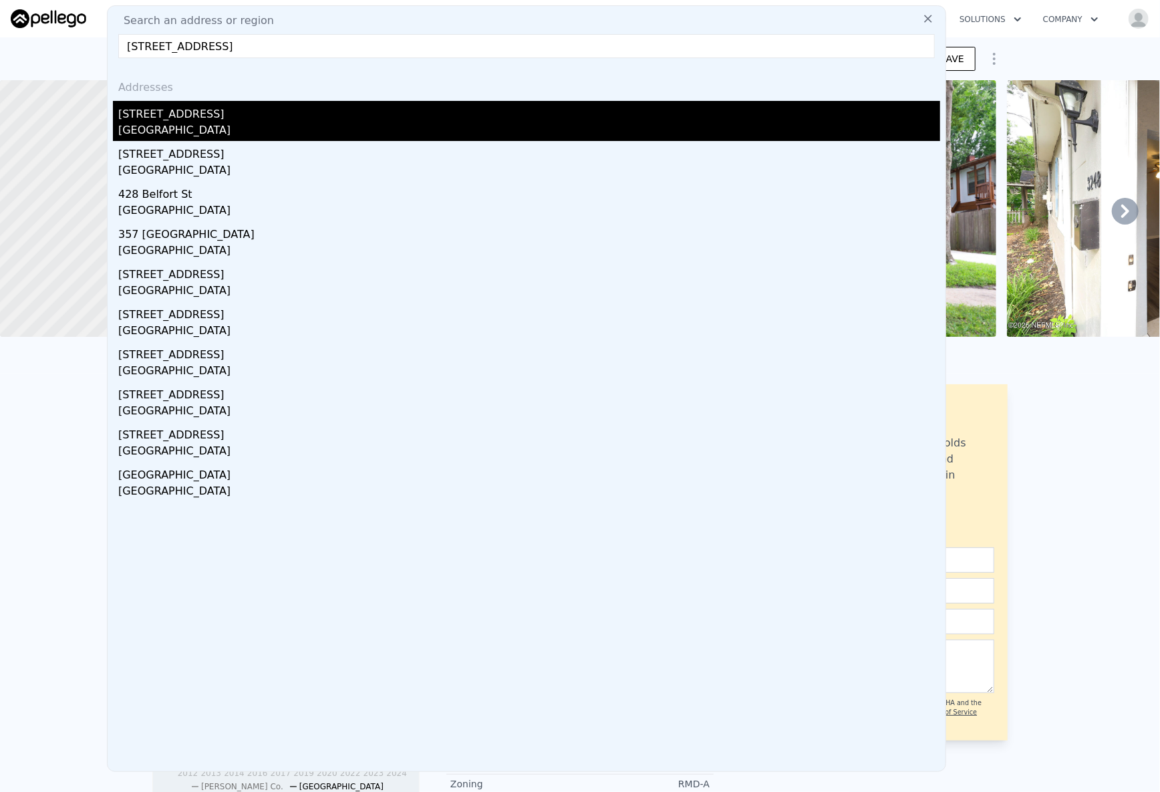
type input "340 Belfort St, Jacksonville, FL 32204"
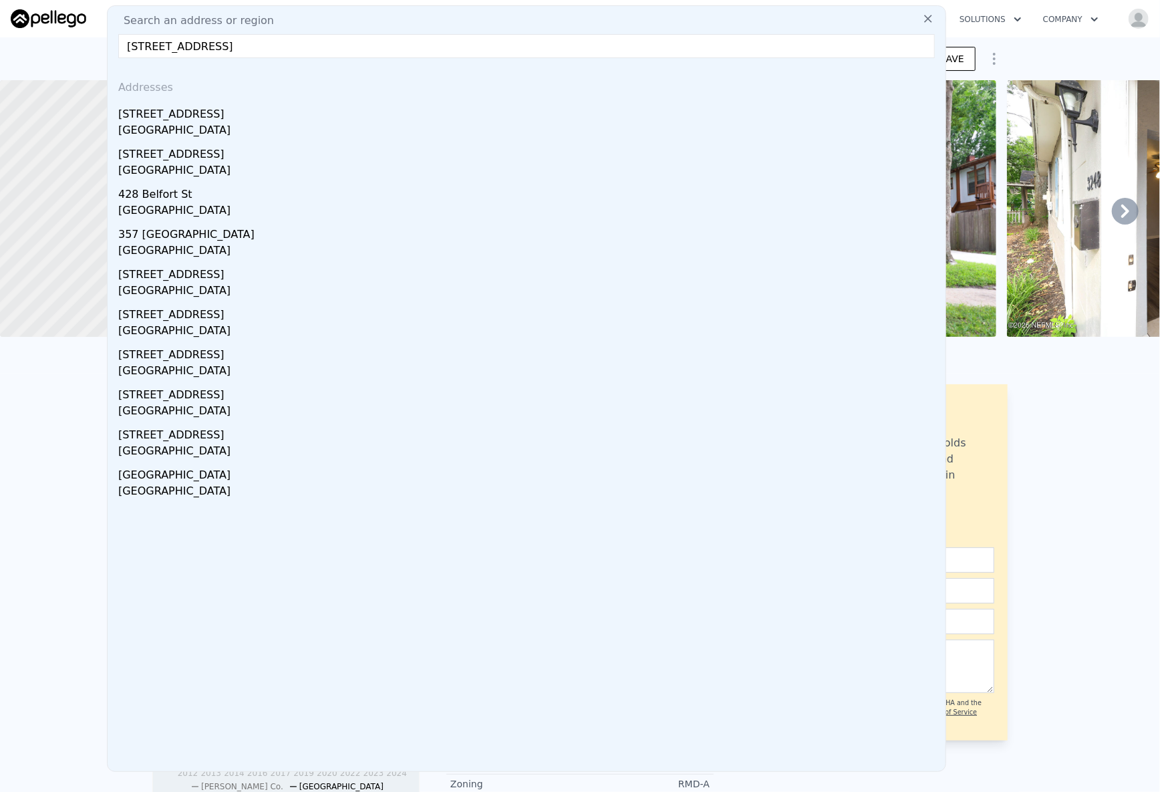
drag, startPoint x: 167, startPoint y: 104, endPoint x: 38, endPoint y: 67, distance: 134.3
click at [167, 104] on div "340 Belfort St" at bounding box center [529, 111] width 822 height 21
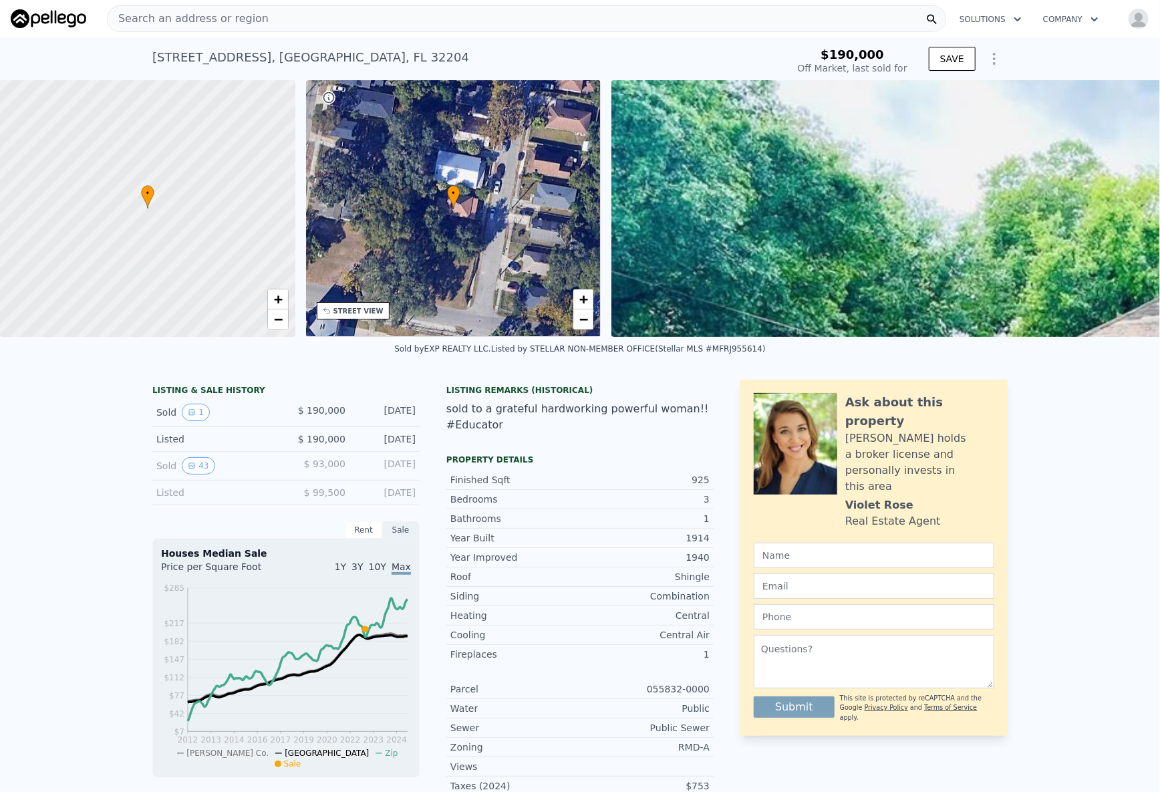
click at [212, 19] on span "Search an address or region" at bounding box center [188, 19] width 161 height 16
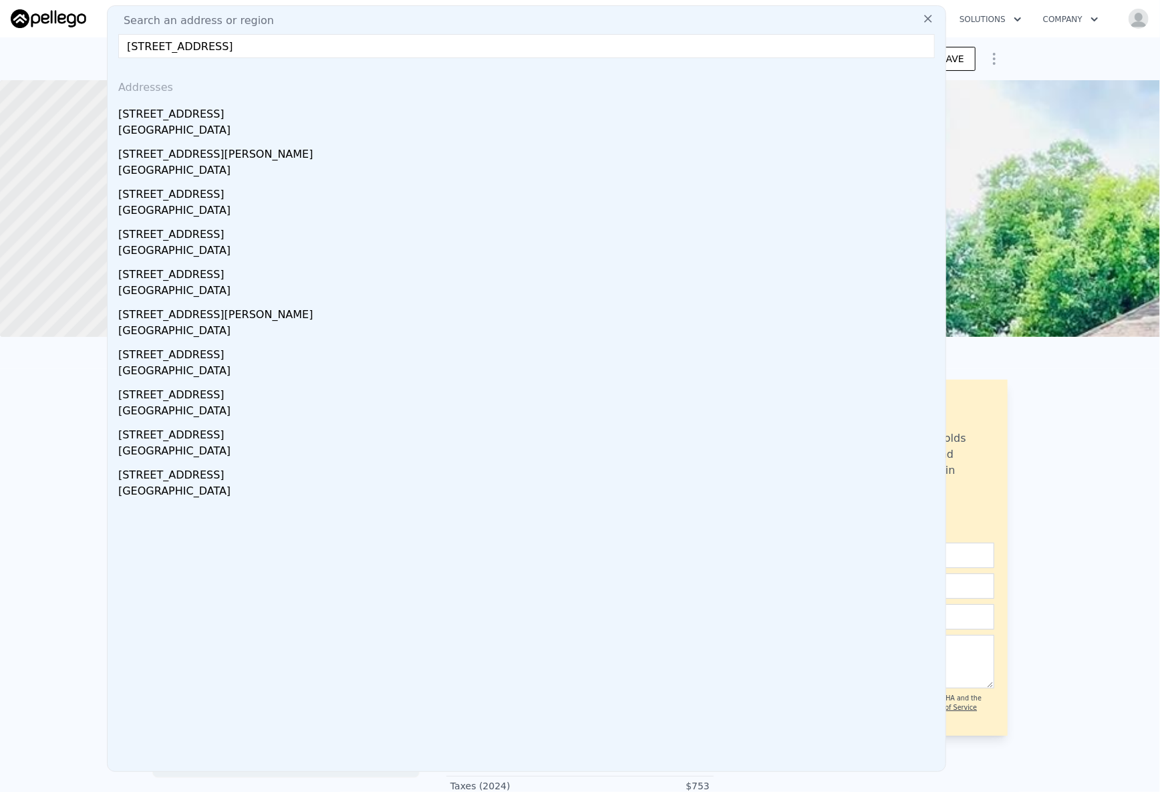
type input "4211 Harrisburg St NE, Saint Petersburg, FL 33703"
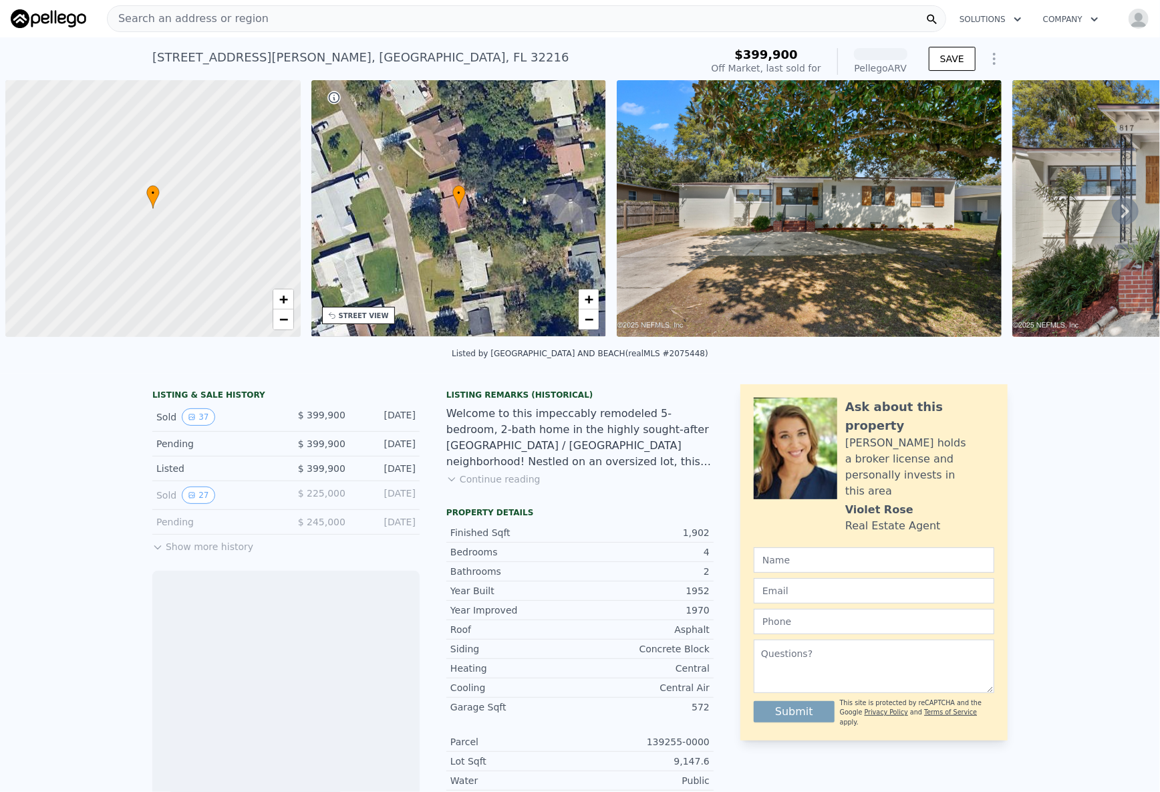
scroll to position [0, 5]
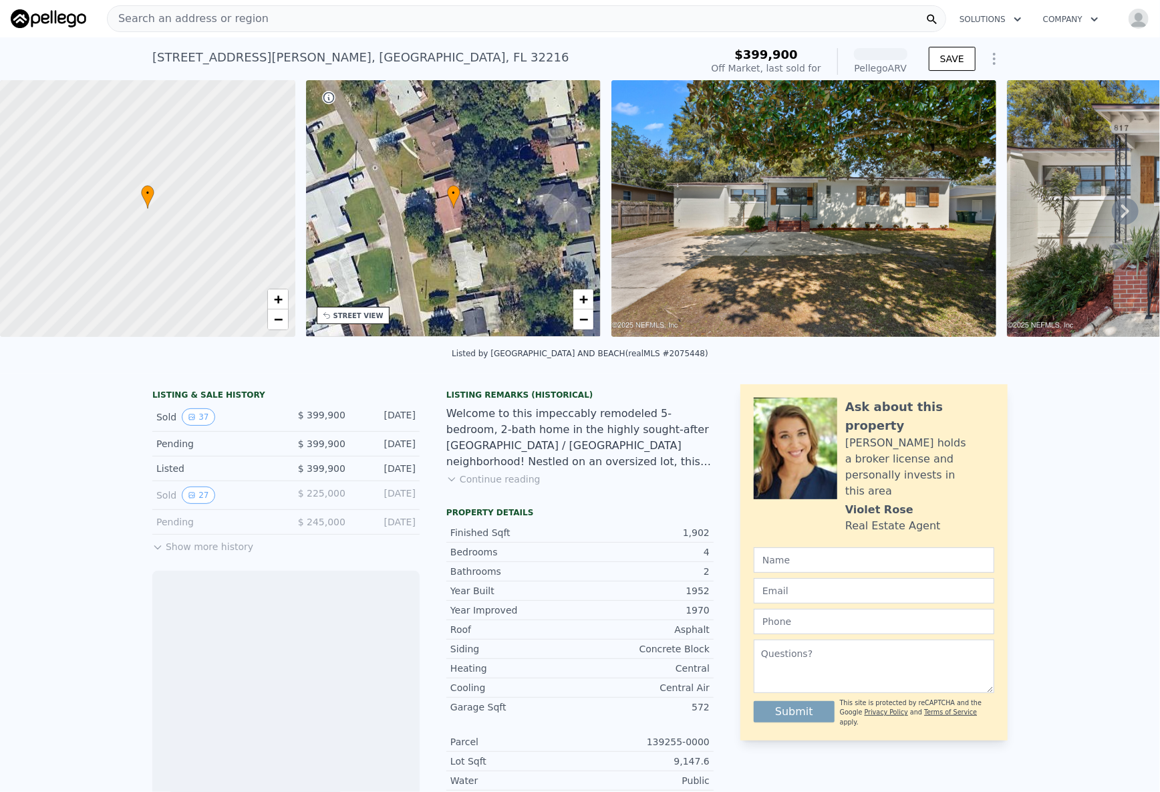
click at [259, 53] on div "[STREET_ADDRESS][PERSON_NAME]" at bounding box center [360, 57] width 417 height 19
click at [259, 53] on div "817 Wren Rd , Jacksonville , FL 32216" at bounding box center [360, 57] width 417 height 19
copy div "817 Wren Rd , Jacksonville , FL 32216 Sold Apr 2025 for $399,900 (~ARV )"
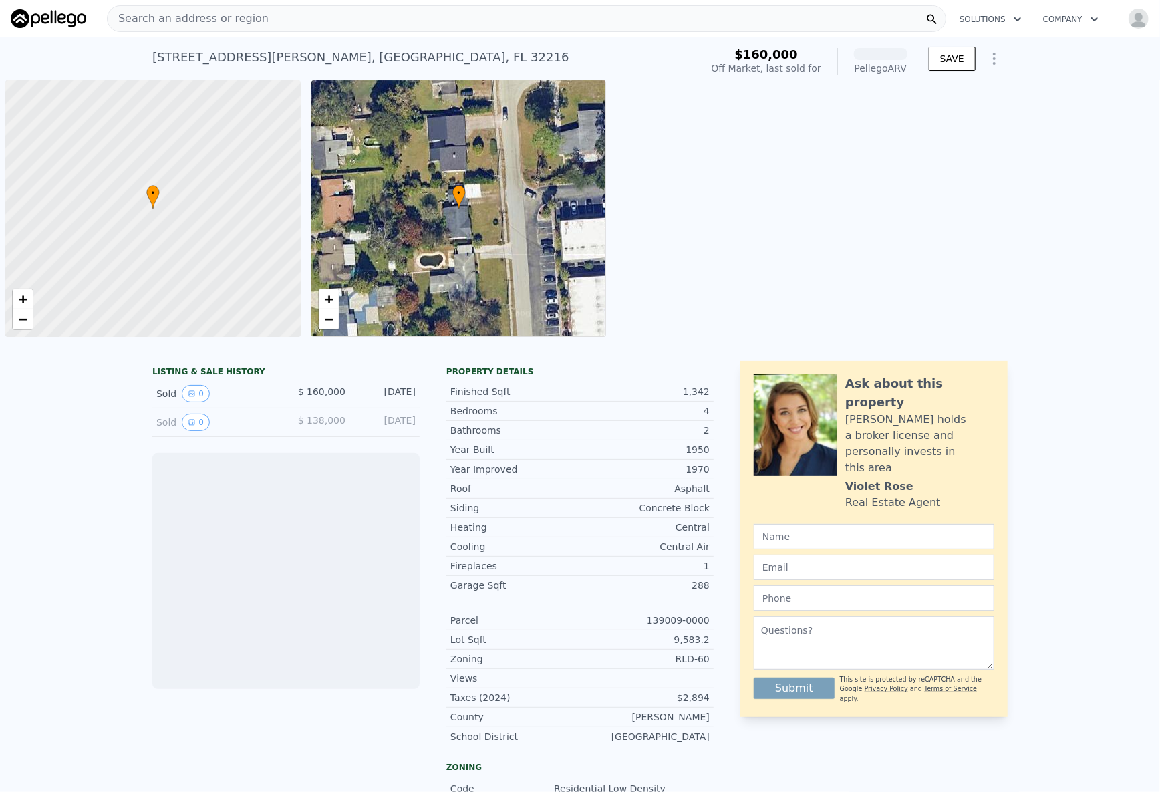
click at [293, 58] on div "242 Laurina St , Jacksonville , FL 32216" at bounding box center [360, 57] width 417 height 19
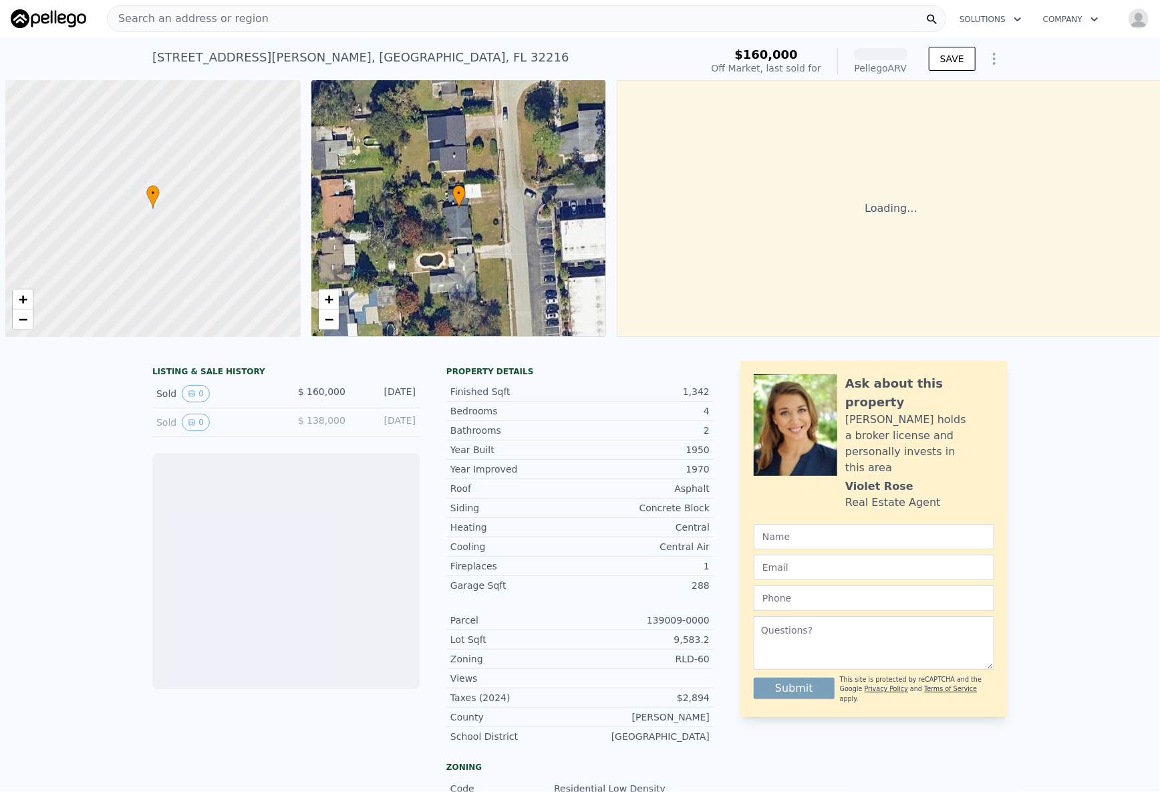
scroll to position [0, 5]
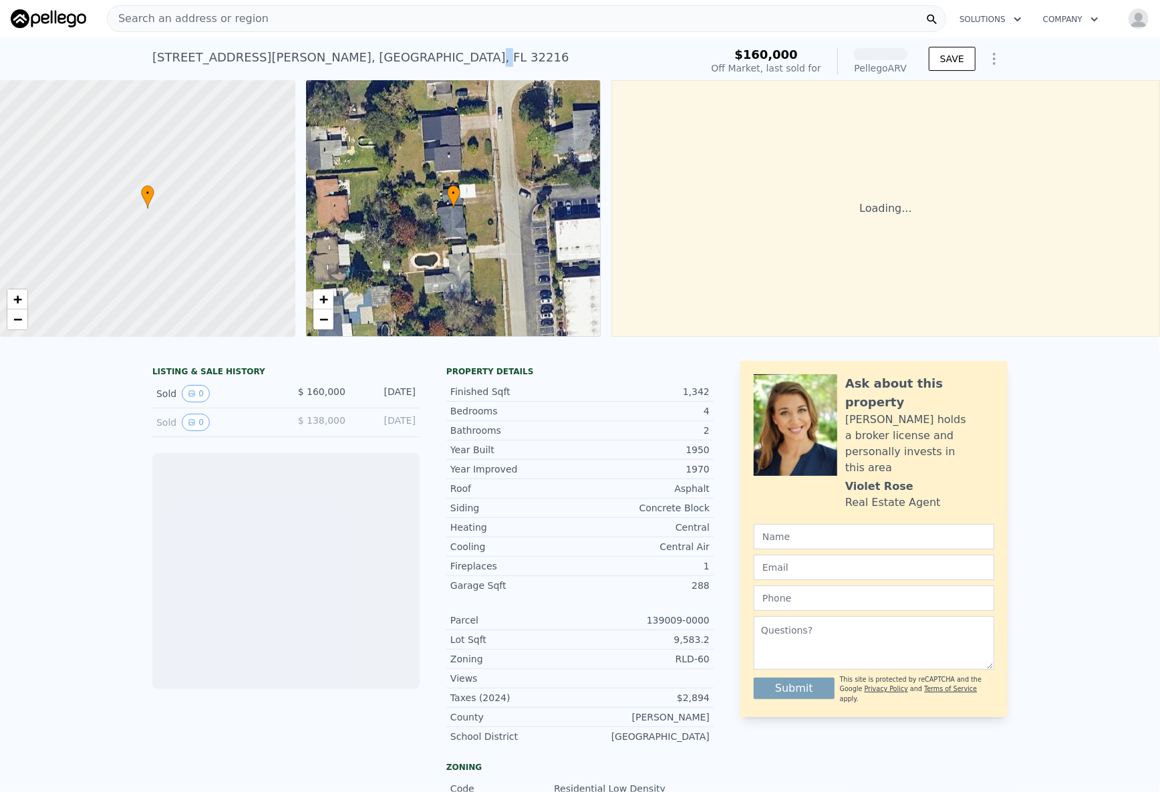
click at [293, 58] on div "242 Laurina St , Jacksonville , FL 32216" at bounding box center [360, 57] width 417 height 19
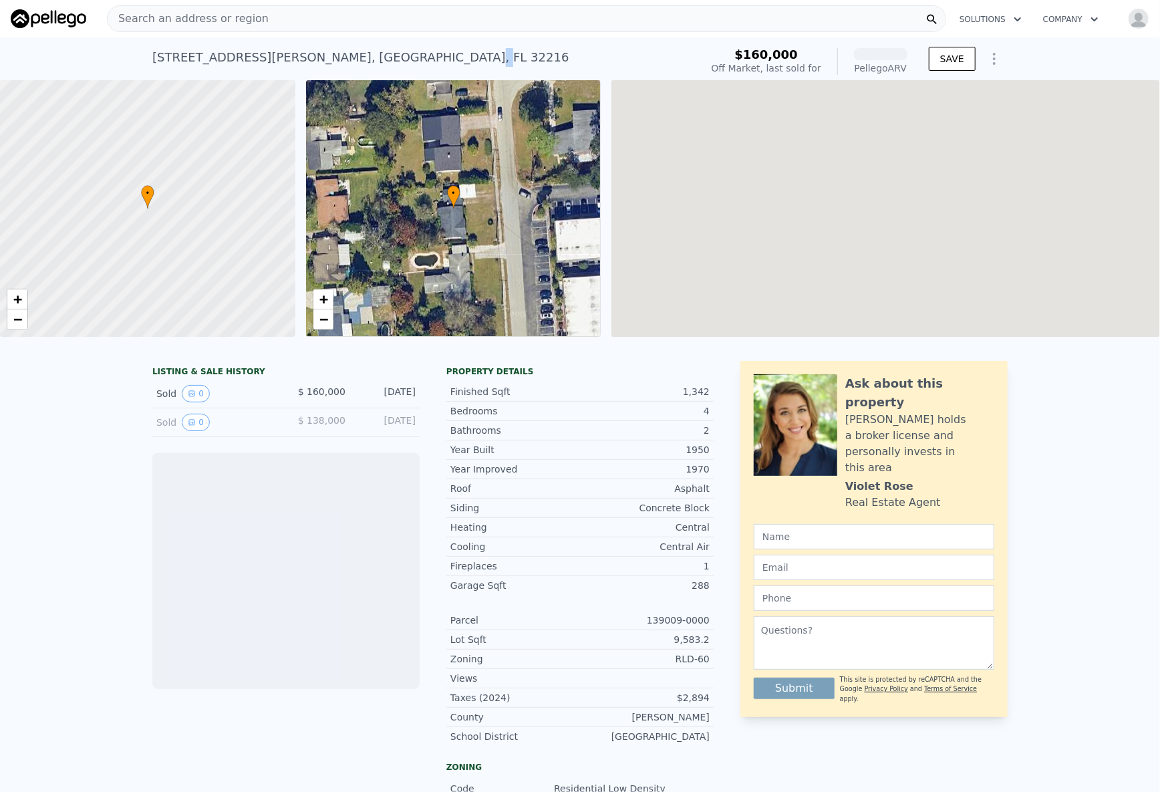
click at [293, 58] on div "242 Laurina St , Jacksonville , FL 32216" at bounding box center [360, 57] width 417 height 19
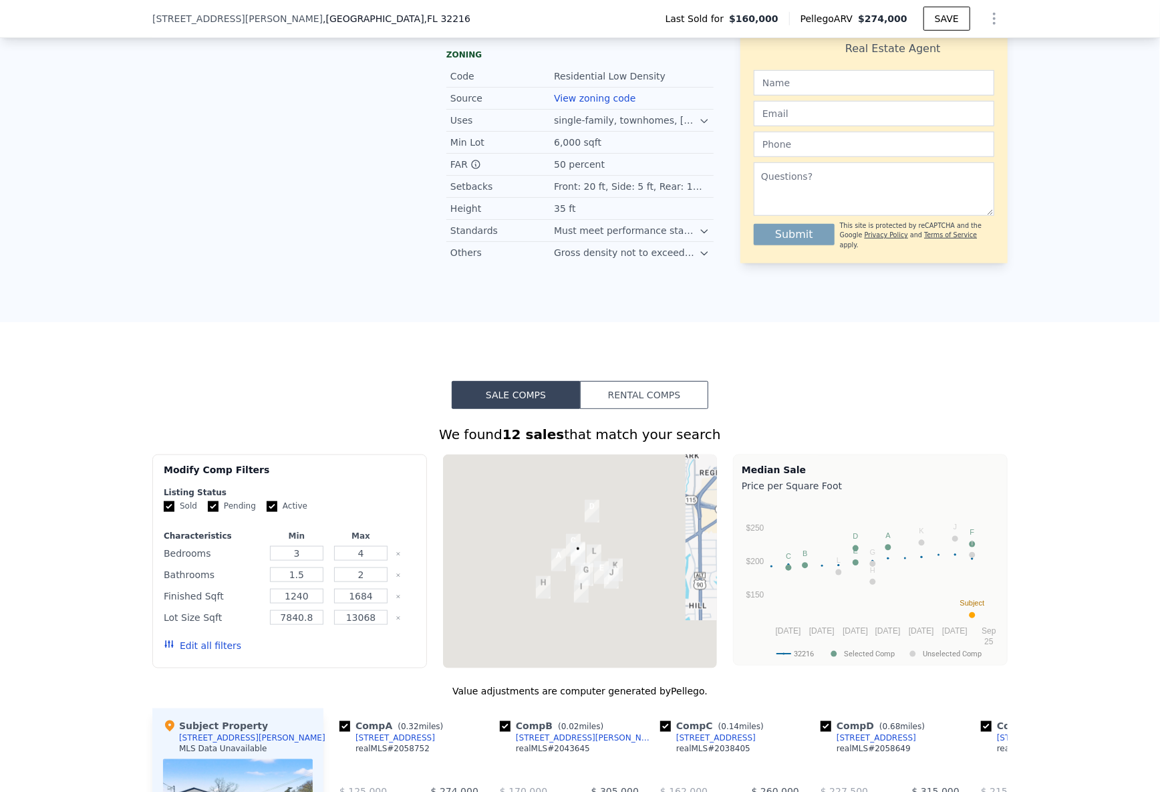
scroll to position [725, 0]
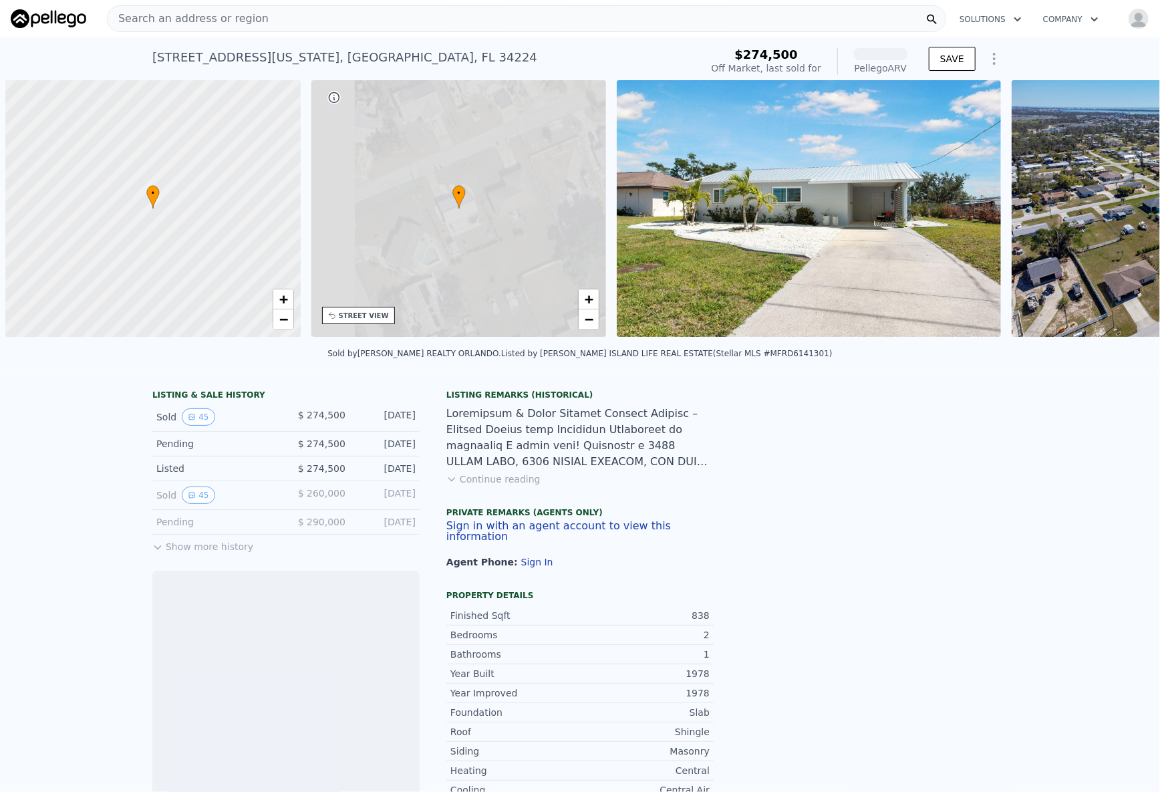
scroll to position [0, 5]
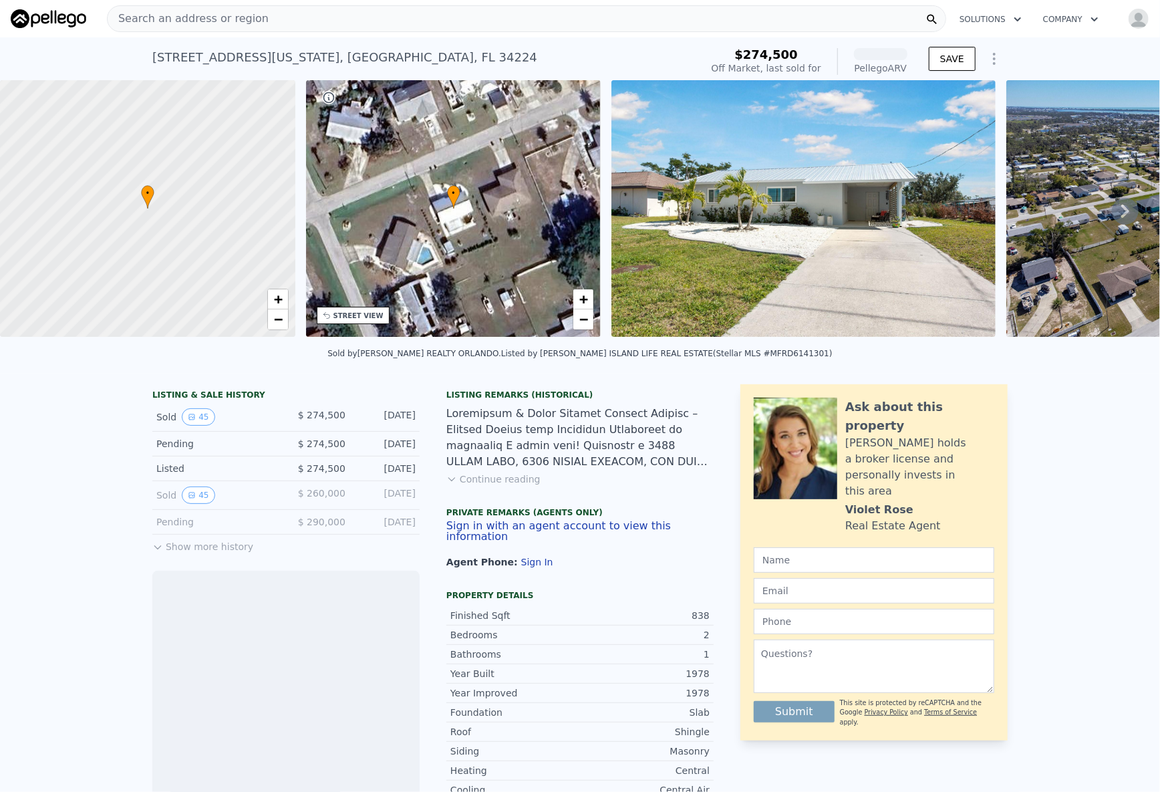
click at [259, 60] on div "2105 Arkansas Ave , Grove City , FL 34224" at bounding box center [344, 57] width 385 height 19
copy div "2105 Arkansas Ave , Grove City , FL 34224 Sold May 2025 for $274,500 (~ARV )"
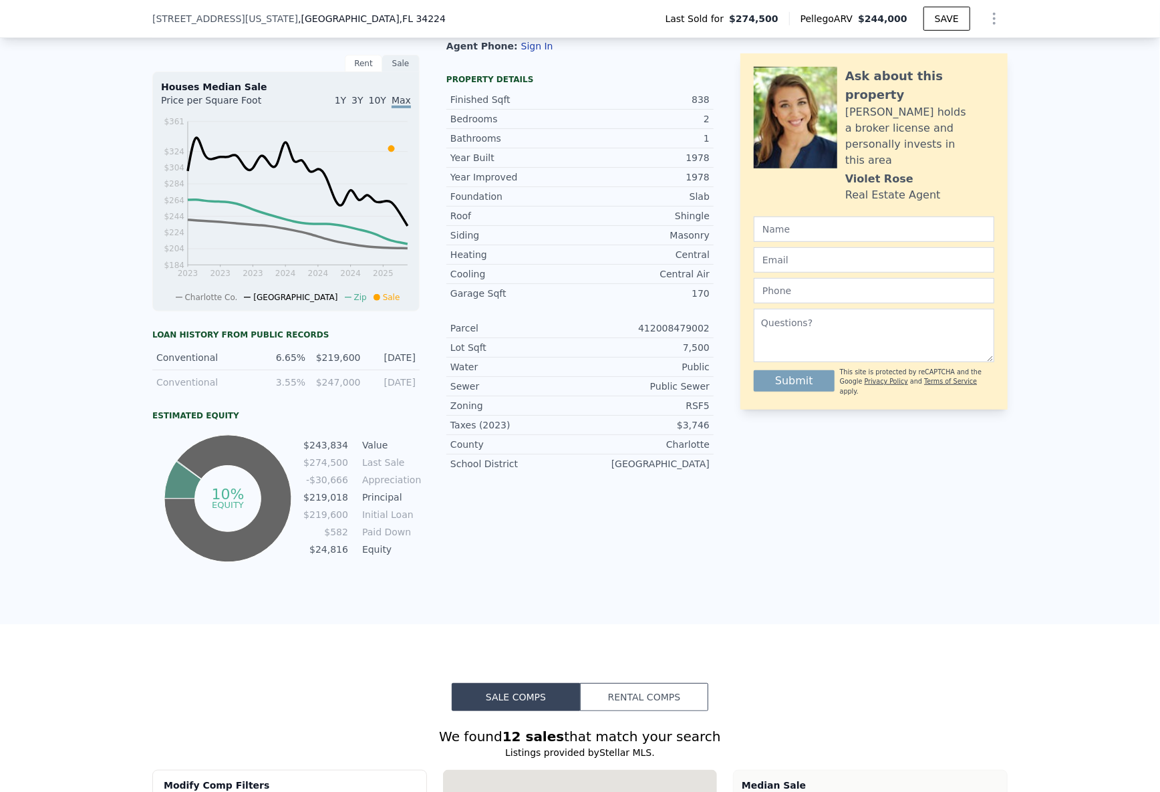
scroll to position [724, 0]
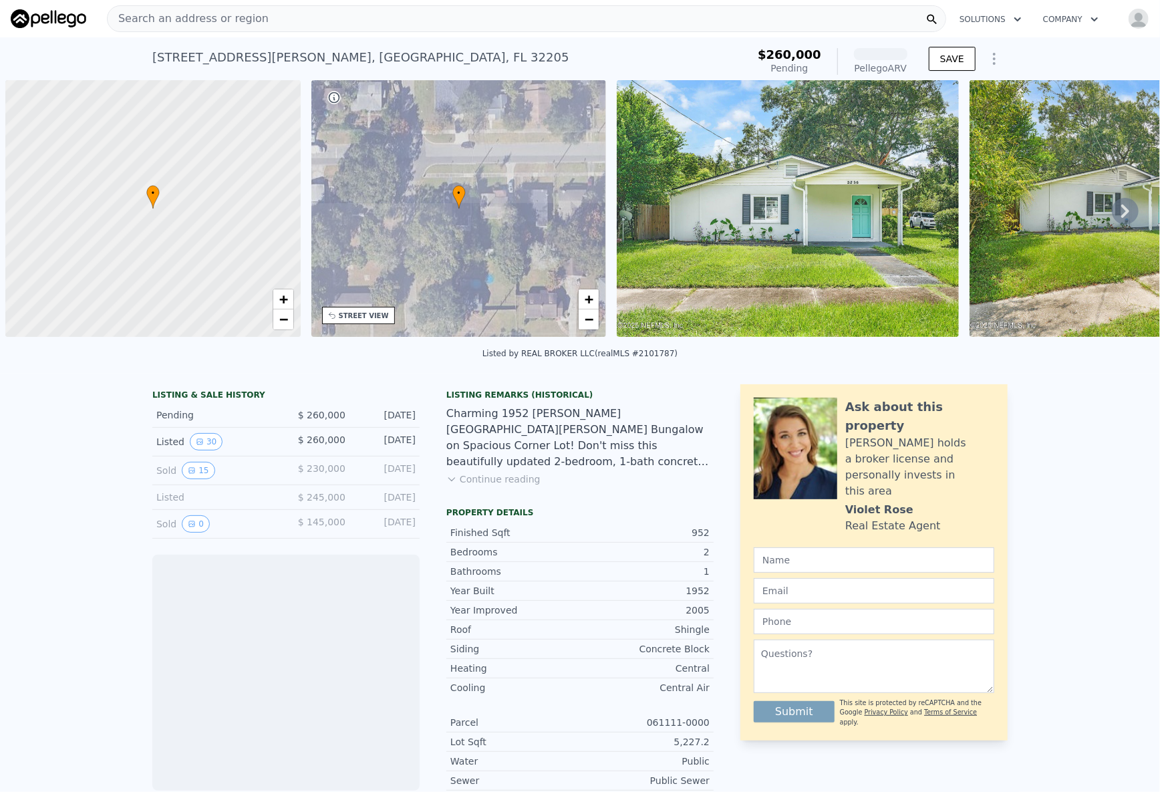
scroll to position [0, 5]
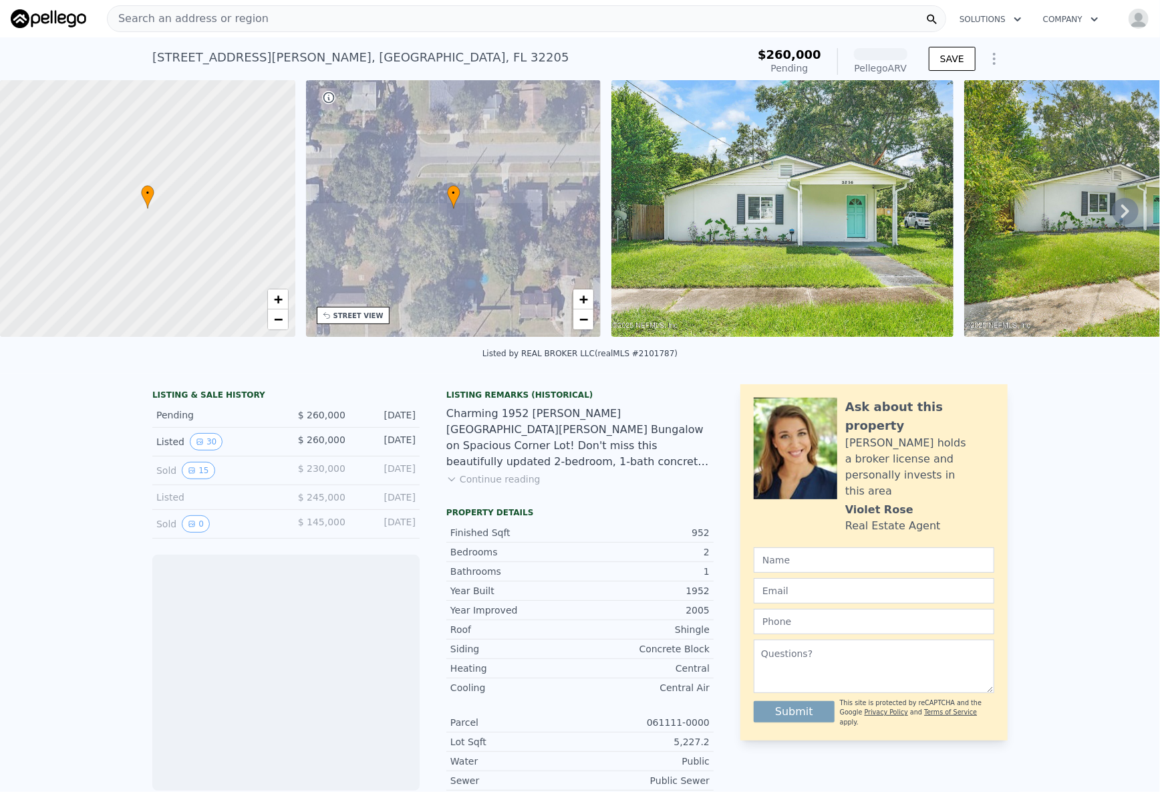
click at [292, 62] on div "3256 Myra St , Jacksonville , FL 32205" at bounding box center [360, 57] width 417 height 19
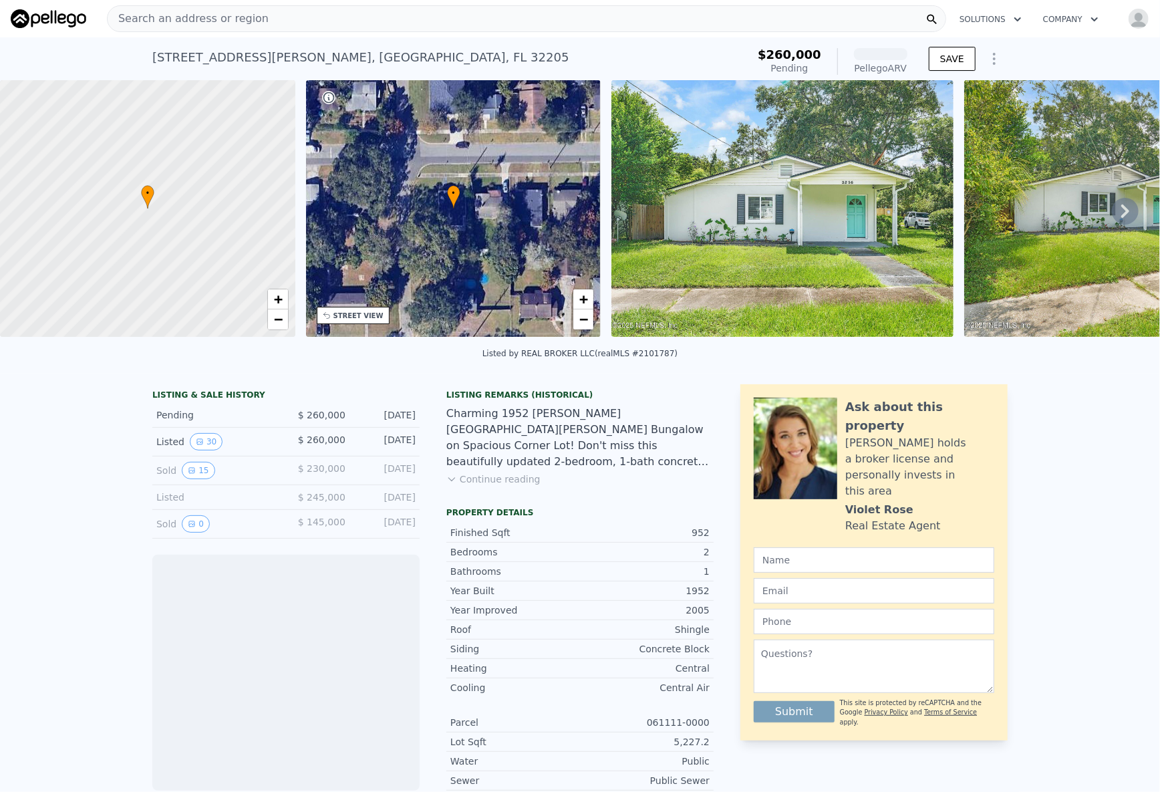
click at [291, 60] on div "3256 Myra St , Jacksonville , FL 32205" at bounding box center [360, 57] width 417 height 19
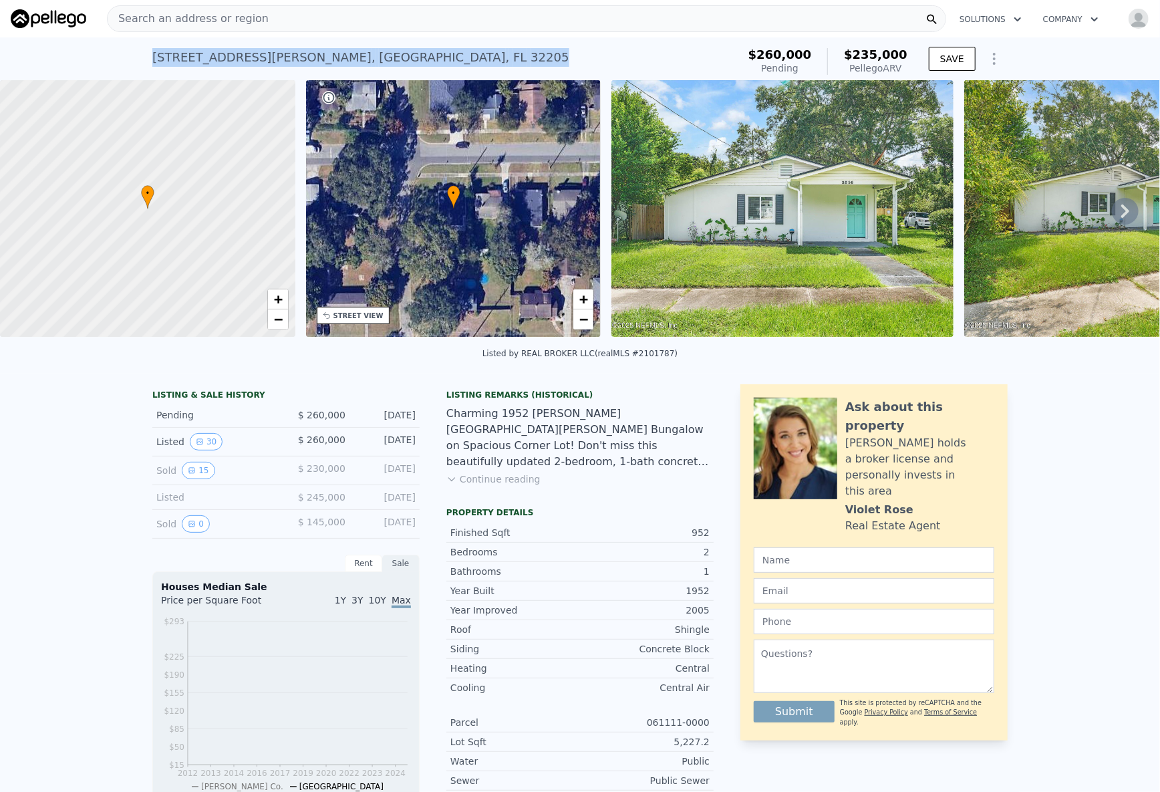
copy div "3256 Myra St , Jacksonville , FL 32205 Pending from $260k (~ARV )"
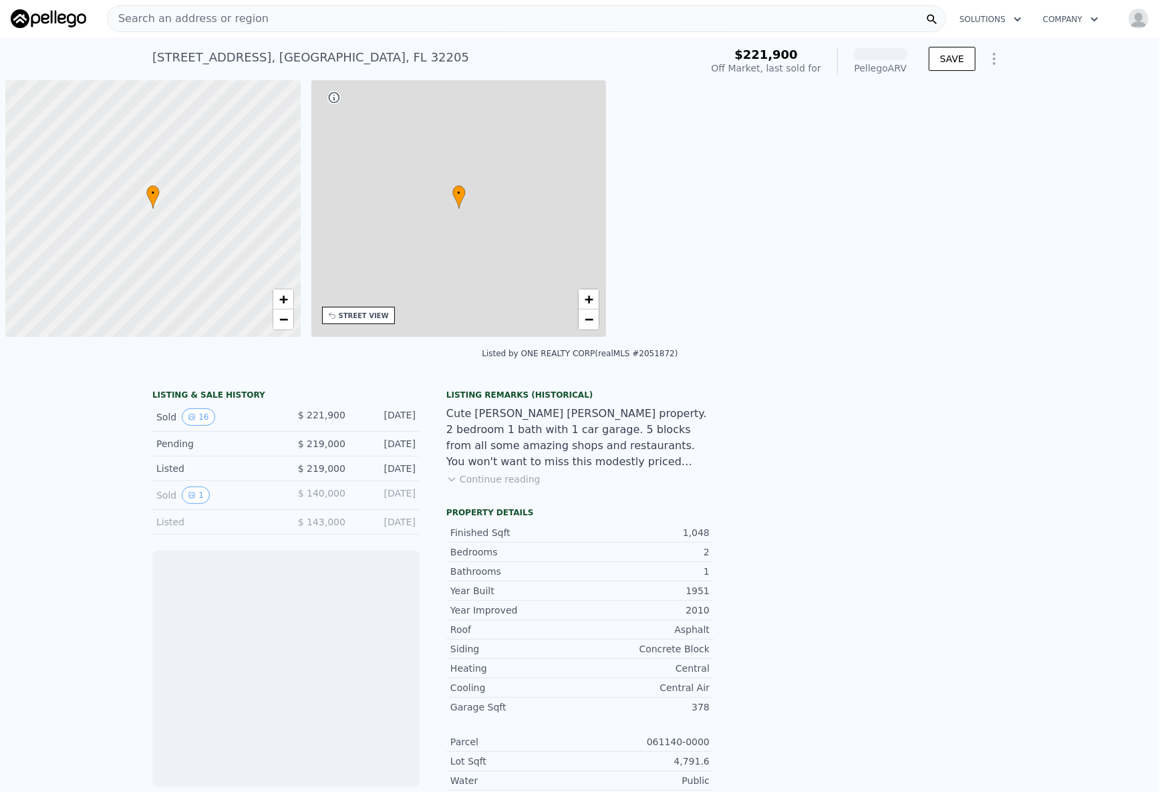
scroll to position [0, 5]
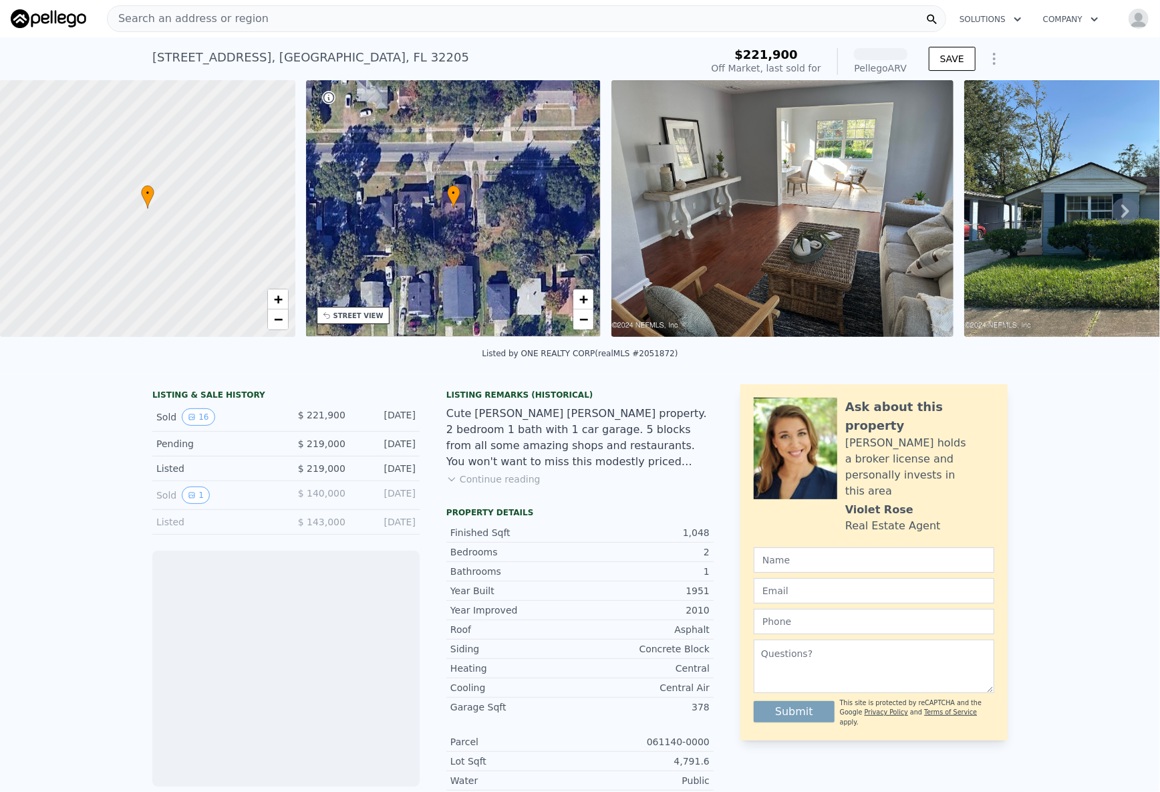
click at [267, 54] on div "[STREET_ADDRESS]" at bounding box center [310, 57] width 317 height 19
click at [267, 54] on div "3318 Green St , Jacksonville , FL 32205" at bounding box center [310, 57] width 317 height 19
copy div "3318 Green St , Jacksonville , FL 32205 Sold Nov 2024 for $221,900 (~ARV )"
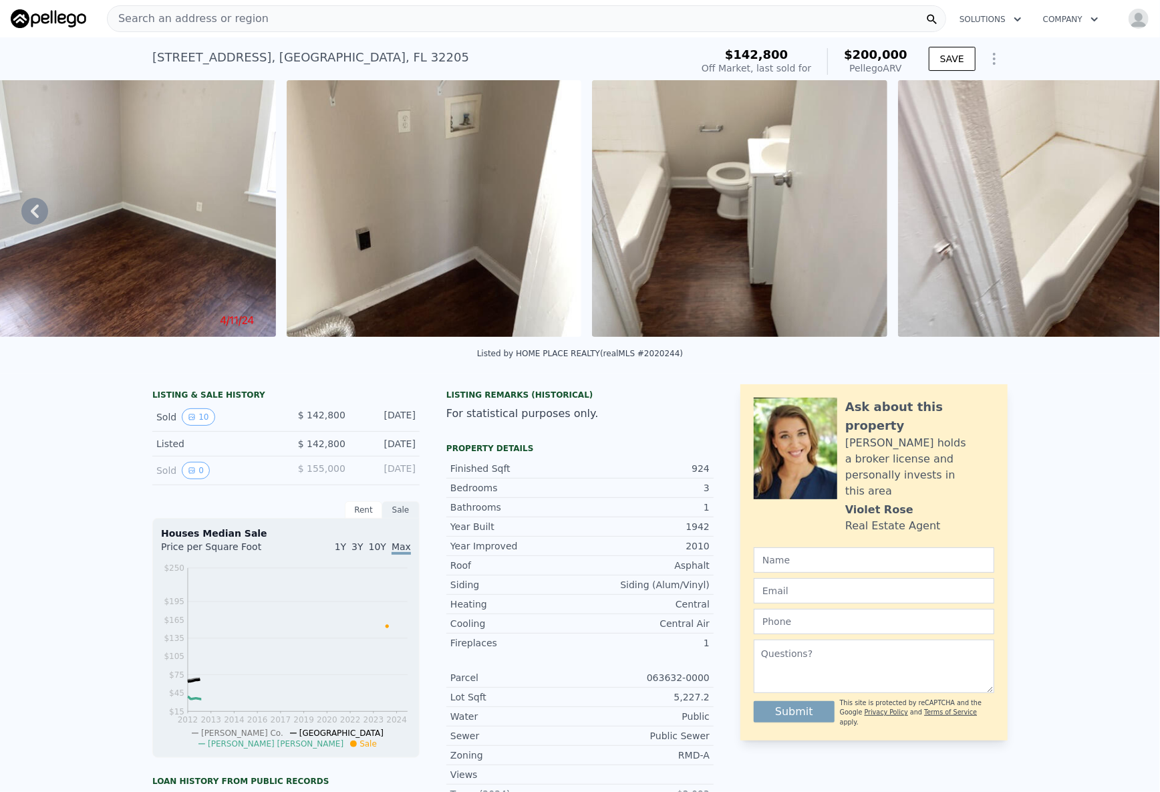
scroll to position [0, 2660]
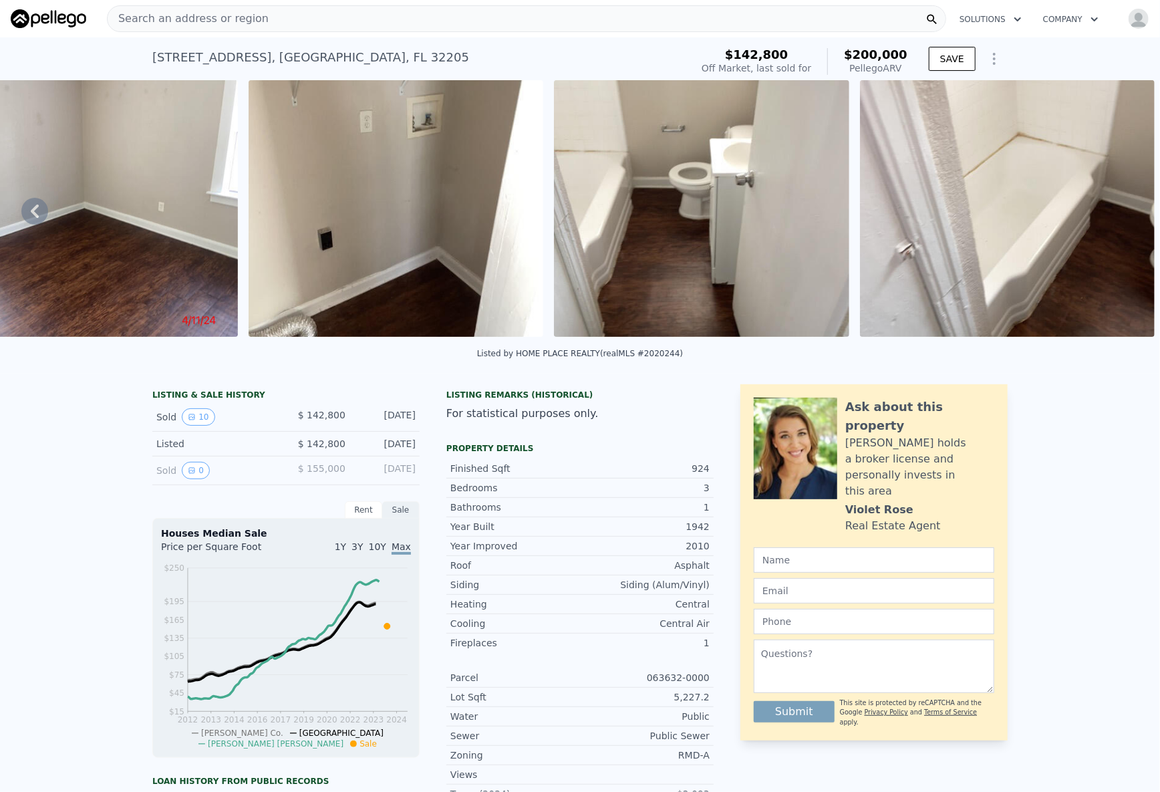
click at [259, 55] on div "[STREET_ADDRESS]" at bounding box center [310, 57] width 317 height 19
click at [259, 55] on div "3036 Green St , Jacksonville , FL 32205" at bounding box center [310, 57] width 317 height 19
copy div "3036 Green St , Jacksonville , FL 32205 Sold Apr 2024 for $142,800 (~ARV $200k )"
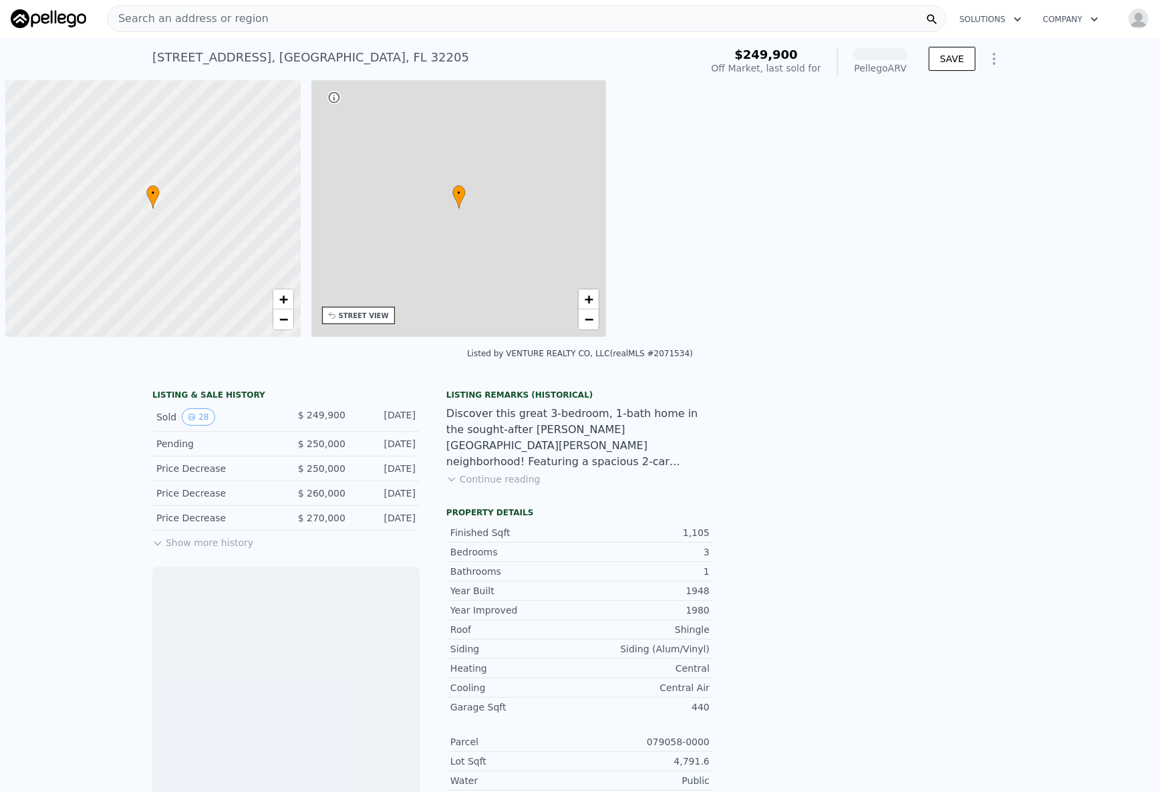
scroll to position [0, 5]
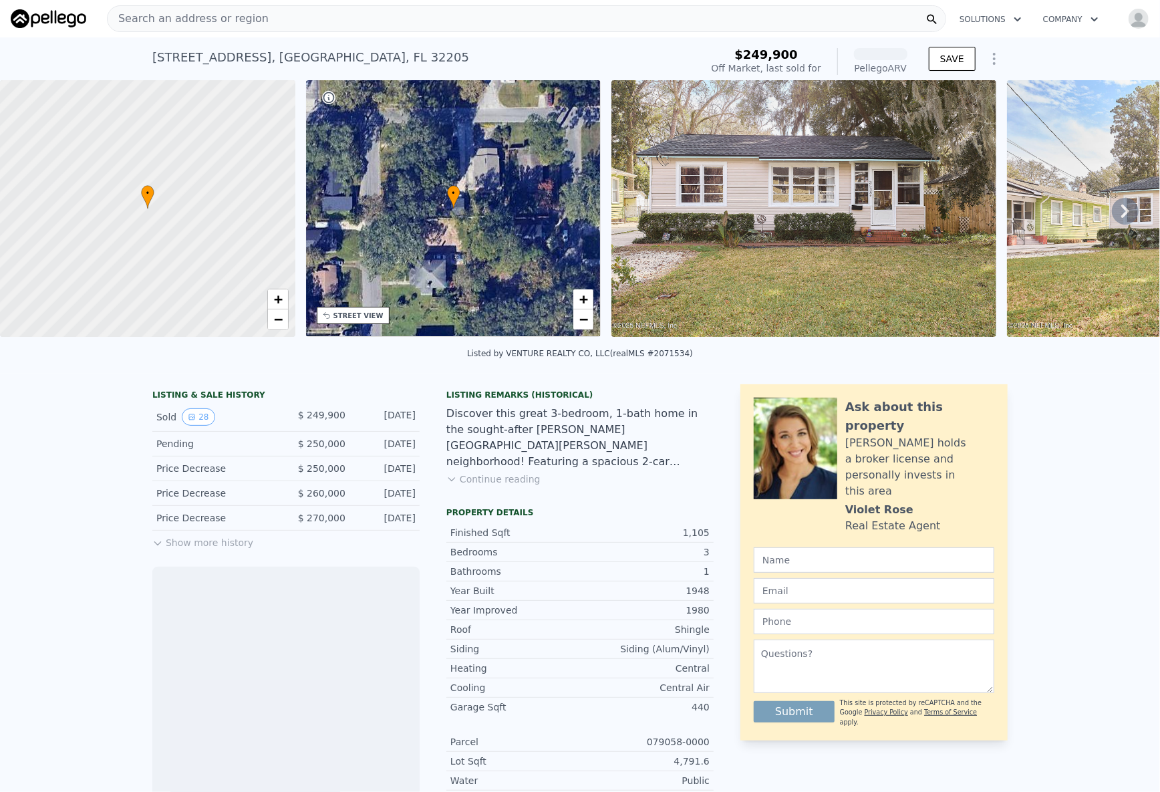
click at [251, 57] on div "[STREET_ADDRESS]" at bounding box center [310, 57] width 317 height 19
copy div "[STREET_ADDRESS] Sold [DATE] for $249,900 (~ARV )"
